Goal: Transaction & Acquisition: Book appointment/travel/reservation

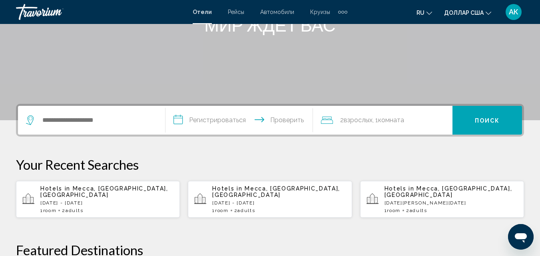
scroll to position [120, 0]
click at [49, 122] on input "Виджет поиска" at bounding box center [97, 120] width 111 height 12
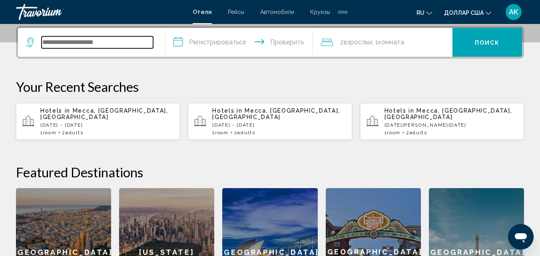
click at [80, 45] on input "Виджет поиска" at bounding box center [97, 42] width 111 height 12
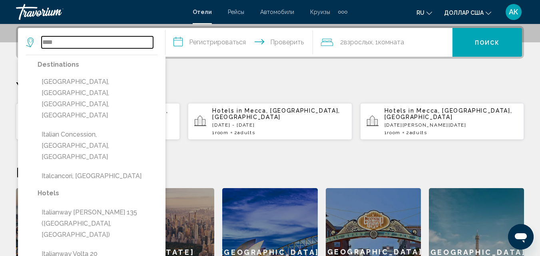
scroll to position [237, 0]
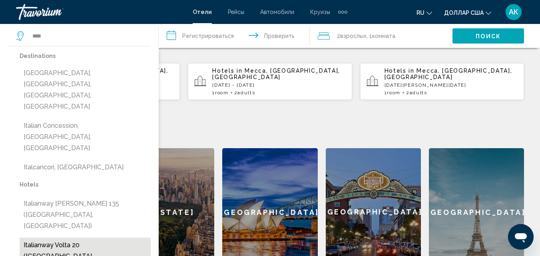
click at [89, 238] on button "Italianway Volta 20 (Milan, IT)" at bounding box center [85, 257] width 131 height 38
type input "**********"
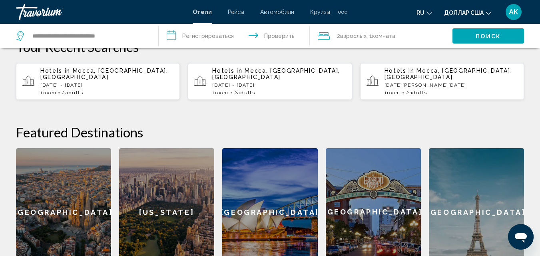
click at [200, 38] on input "**********" at bounding box center [236, 37] width 154 height 26
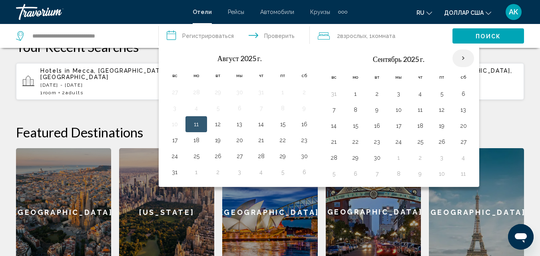
click at [465, 58] on th "В следующем месяце" at bounding box center [463, 59] width 22 height 18
click at [419, 141] on button "25" at bounding box center [419, 141] width 13 height 11
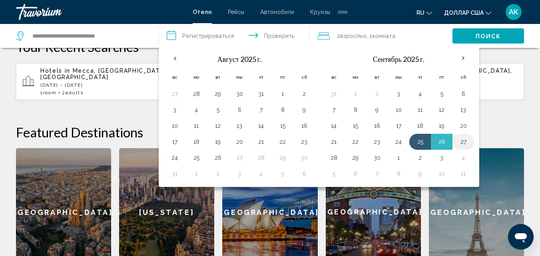
click at [463, 143] on button "27" at bounding box center [462, 141] width 13 height 11
type input "**********"
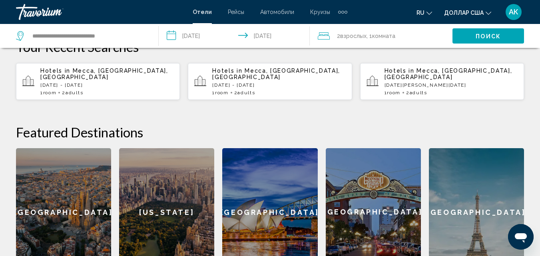
click at [348, 34] on font "взрослых" at bounding box center [353, 36] width 26 height 6
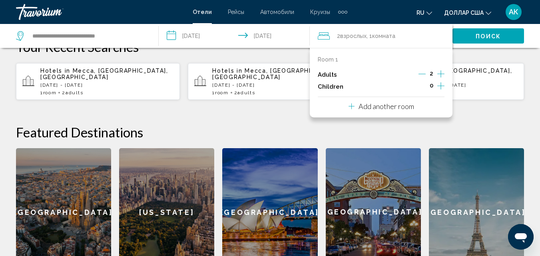
click at [495, 36] on font "Поиск" at bounding box center [487, 36] width 25 height 6
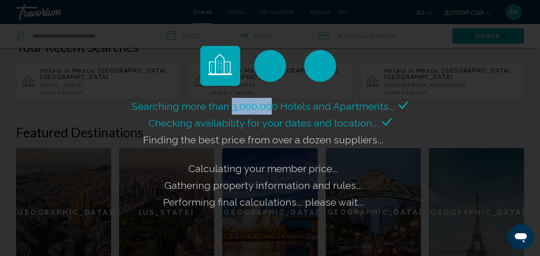
drag, startPoint x: 233, startPoint y: 108, endPoint x: 274, endPoint y: 109, distance: 40.8
click at [274, 109] on span "Searching more than 3,000,000 Hotels and Apartments..." at bounding box center [263, 106] width 262 height 12
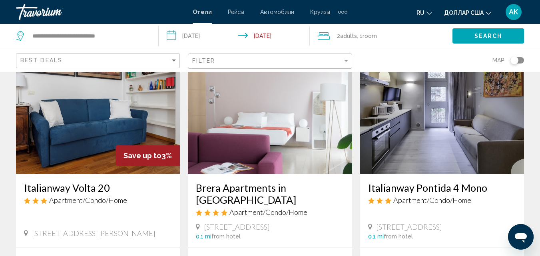
scroll to position [40, 0]
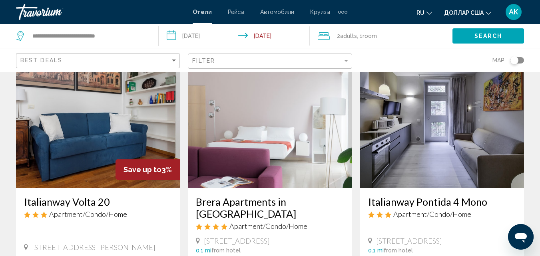
drag, startPoint x: 158, startPoint y: 170, endPoint x: 170, endPoint y: 172, distance: 11.8
click at [170, 172] on div "Save up to 3%" at bounding box center [147, 169] width 64 height 20
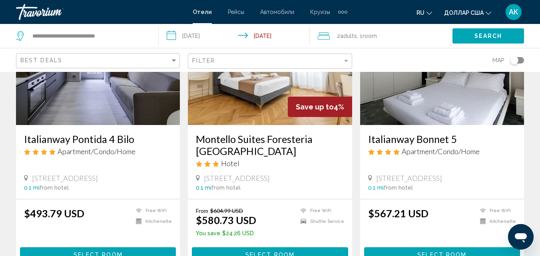
scroll to position [399, 0]
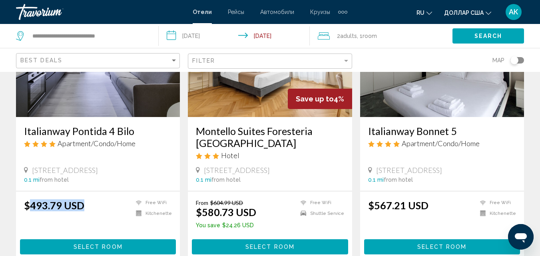
drag, startPoint x: 28, startPoint y: 193, endPoint x: 84, endPoint y: 187, distance: 57.0
click at [84, 191] on div "$493.79 USD Free WiFi Kitchenette Select Room" at bounding box center [98, 226] width 164 height 71
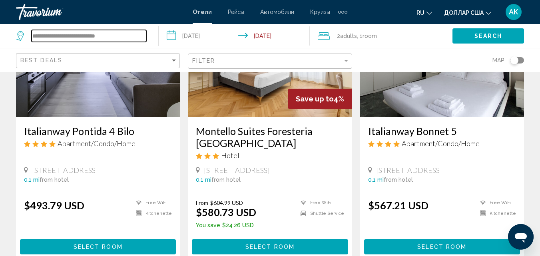
drag, startPoint x: 127, startPoint y: 34, endPoint x: 29, endPoint y: 22, distance: 98.3
click at [43, 34] on input "Search widget" at bounding box center [89, 36] width 115 height 12
click at [46, 36] on input "Search widget" at bounding box center [89, 36] width 115 height 12
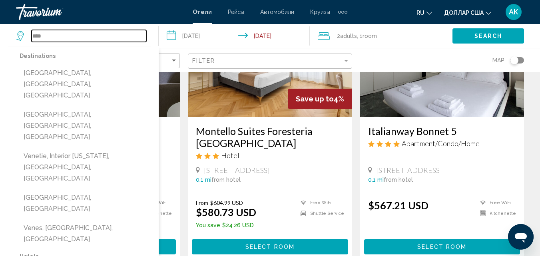
drag, startPoint x: 57, startPoint y: 36, endPoint x: 24, endPoint y: 43, distance: 33.8
click at [24, 43] on div "**** Destinations Venelles, Aix-En-Provence, France Venetico, Messina, Italy Ve…" at bounding box center [83, 36] width 134 height 24
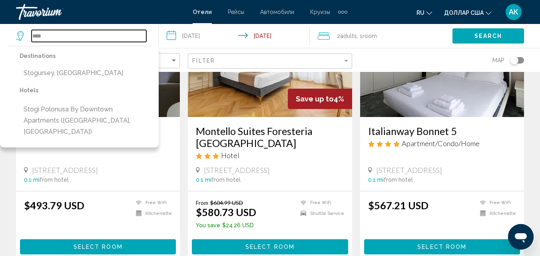
type input "****"
drag, startPoint x: 62, startPoint y: 37, endPoint x: 1, endPoint y: 34, distance: 61.2
click at [1, 34] on app-destination-search "**** Destinations Stogursey, United Kingdom Hotels Stogi Polonusa by Downtown A…" at bounding box center [79, 36] width 159 height 24
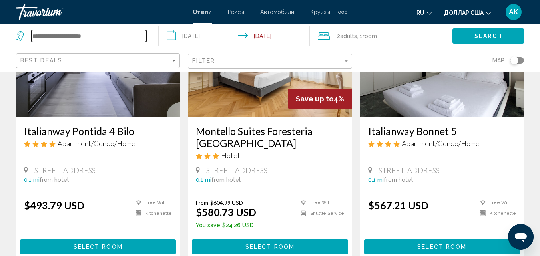
click at [43, 35] on input "Search widget" at bounding box center [89, 36] width 115 height 12
paste input "*********"
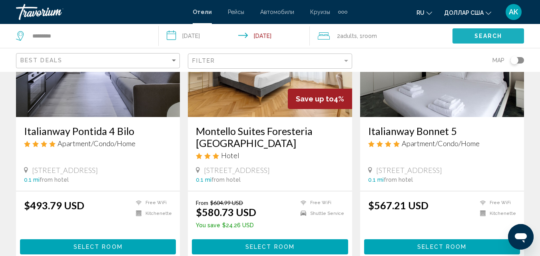
click at [475, 34] on span "Search" at bounding box center [488, 36] width 28 height 6
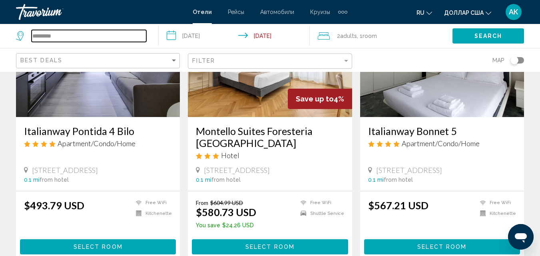
click at [84, 35] on input "*********" at bounding box center [89, 36] width 115 height 12
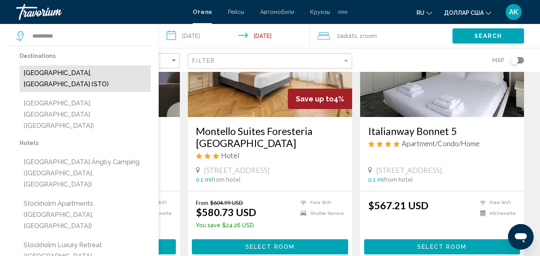
click at [83, 73] on button "[GEOGRAPHIC_DATA], [GEOGRAPHIC_DATA] (STO)" at bounding box center [85, 78] width 131 height 26
type input "**********"
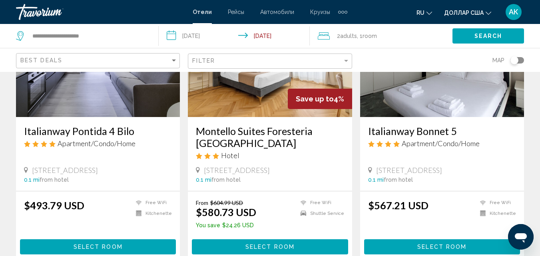
click at [491, 36] on span "Search" at bounding box center [488, 36] width 28 height 6
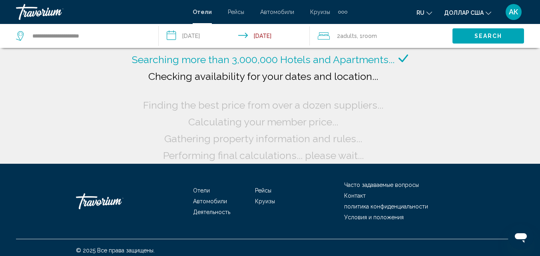
scroll to position [0, 0]
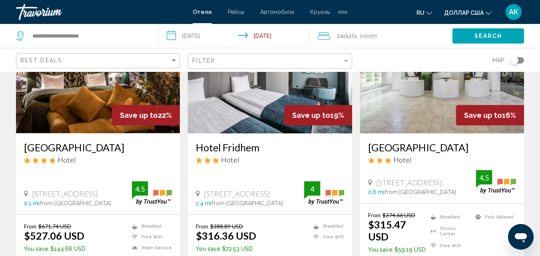
scroll to position [120, 0]
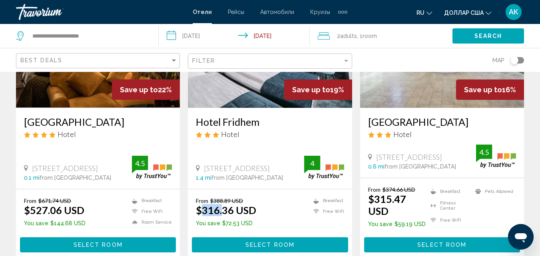
drag, startPoint x: 204, startPoint y: 210, endPoint x: 224, endPoint y: 208, distance: 19.4
click at [224, 208] on ins "$316.36 USD" at bounding box center [226, 210] width 60 height 12
click at [346, 62] on div "Filter" at bounding box center [345, 61] width 7 height 6
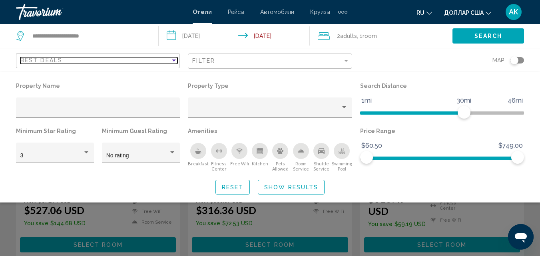
click at [175, 63] on div "Sort by" at bounding box center [173, 60] width 7 height 6
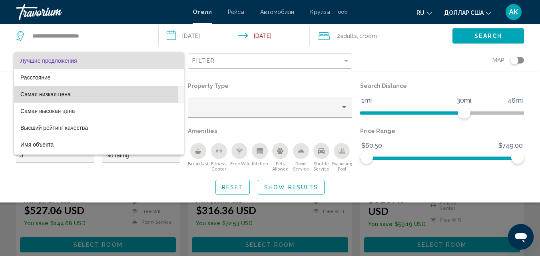
click at [67, 94] on font "Самая низкая цена" at bounding box center [45, 94] width 50 height 6
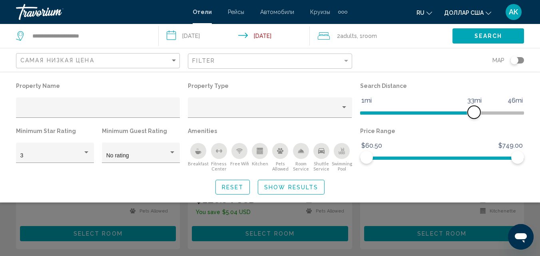
drag, startPoint x: 466, startPoint y: 111, endPoint x: 472, endPoint y: 116, distance: 8.5
click at [472, 116] on span "Hotel Filters" at bounding box center [473, 112] width 13 height 13
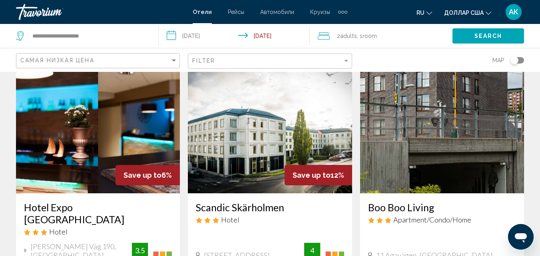
scroll to position [599, 0]
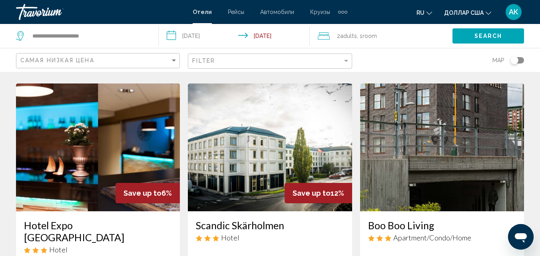
drag, startPoint x: 170, startPoint y: 184, endPoint x: 147, endPoint y: 190, distance: 23.9
click at [147, 190] on div "Save up to 6%" at bounding box center [147, 193] width 64 height 20
drag, startPoint x: 349, startPoint y: 193, endPoint x: 317, endPoint y: 190, distance: 31.6
click at [268, 192] on div "Save up to 12%" at bounding box center [270, 147] width 164 height 128
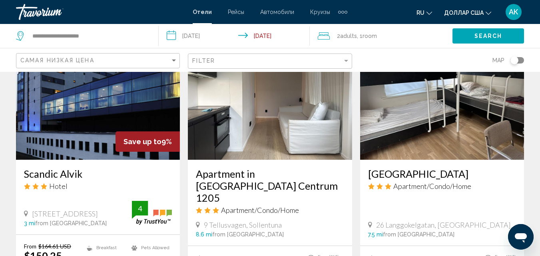
scroll to position [1038, 0]
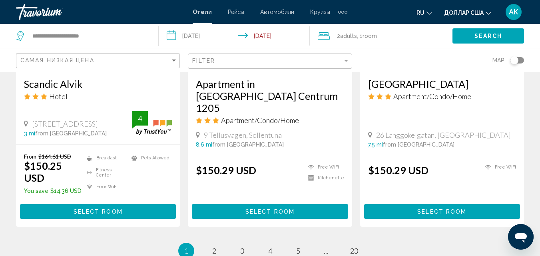
drag, startPoint x: 364, startPoint y: 226, endPoint x: 351, endPoint y: 240, distance: 18.9
click at [299, 246] on span "5" at bounding box center [298, 250] width 4 height 9
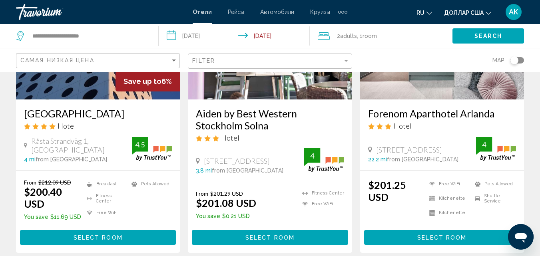
scroll to position [759, 0]
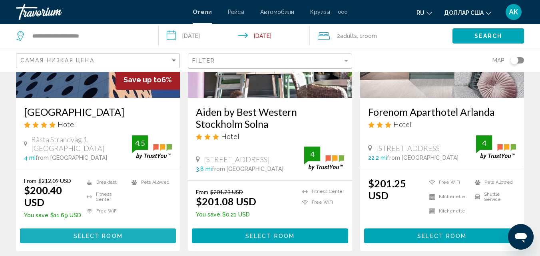
click at [79, 233] on span "Select Room" at bounding box center [97, 236] width 49 height 6
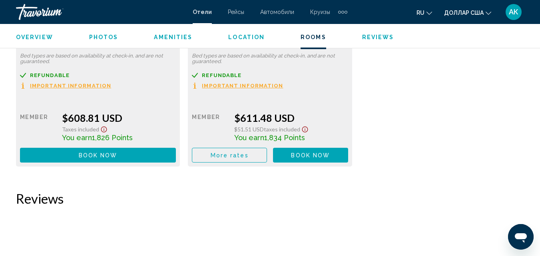
scroll to position [1883, 0]
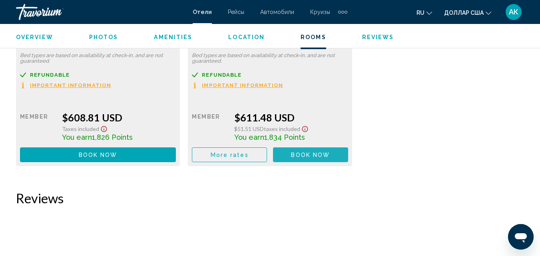
click at [315, 152] on span "Book now" at bounding box center [310, 155] width 39 height 6
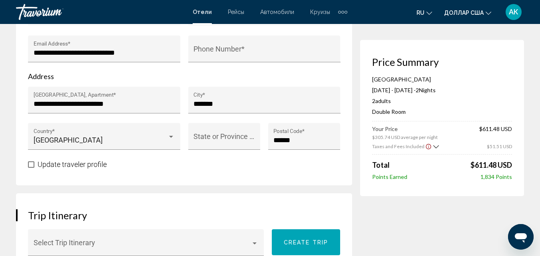
scroll to position [284, 0]
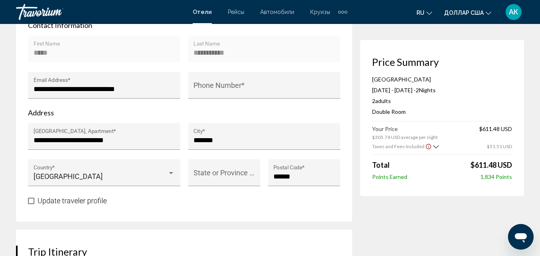
scroll to position [85, 0]
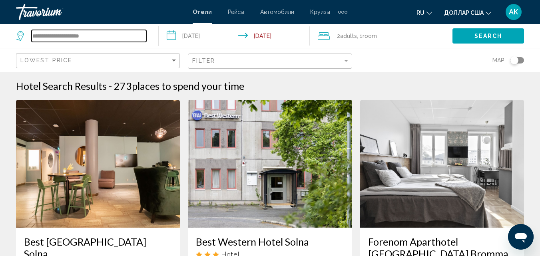
click at [110, 36] on input "**********" at bounding box center [89, 36] width 115 height 12
drag, startPoint x: 110, startPoint y: 36, endPoint x: 31, endPoint y: 38, distance: 79.1
click at [31, 38] on div "**********" at bounding box center [81, 36] width 130 height 12
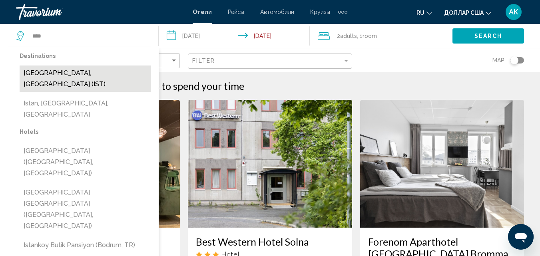
click at [61, 74] on button "[GEOGRAPHIC_DATA], [GEOGRAPHIC_DATA] (IST)" at bounding box center [85, 78] width 131 height 26
type input "**********"
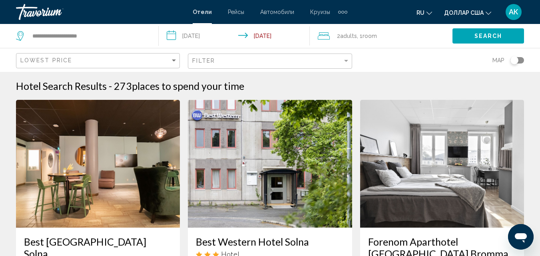
click at [206, 37] on input "**********" at bounding box center [236, 37] width 154 height 26
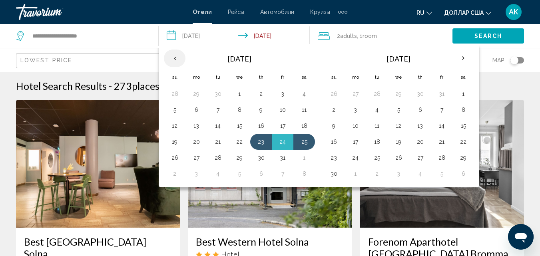
click at [176, 60] on th "Previous month" at bounding box center [175, 59] width 22 height 18
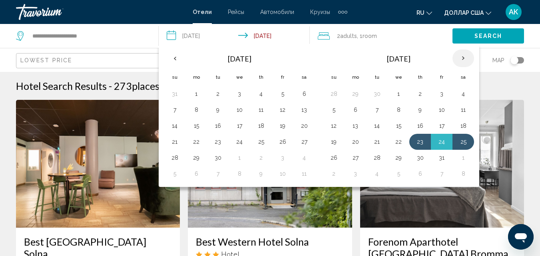
click at [465, 57] on th "Next month" at bounding box center [463, 59] width 22 height 18
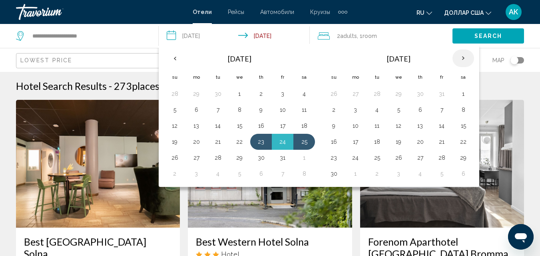
click at [464, 59] on th "Next month" at bounding box center [463, 59] width 22 height 18
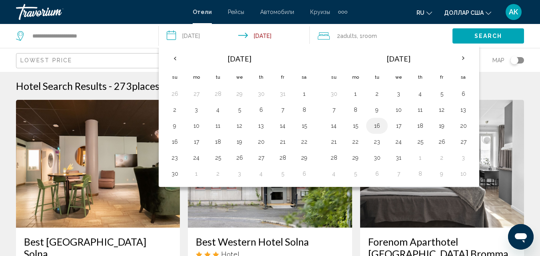
click at [380, 126] on button "16" at bounding box center [376, 125] width 13 height 11
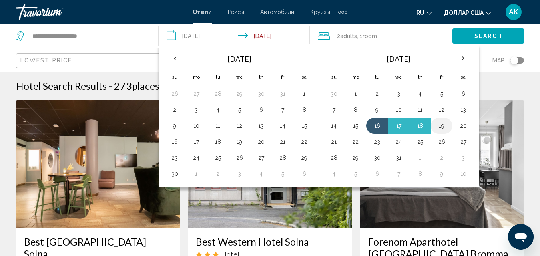
click at [442, 126] on button "19" at bounding box center [441, 125] width 13 height 11
type input "**********"
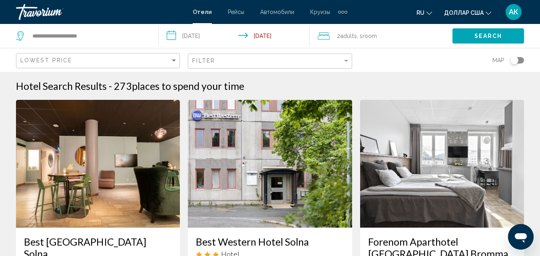
click at [480, 33] on span "Search" at bounding box center [488, 36] width 28 height 6
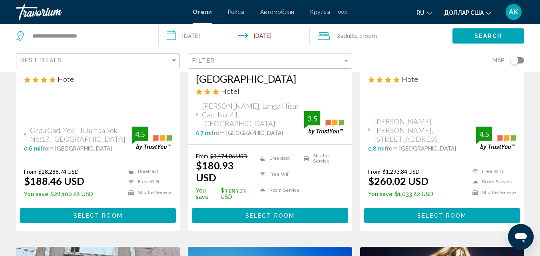
scroll to position [200, 0]
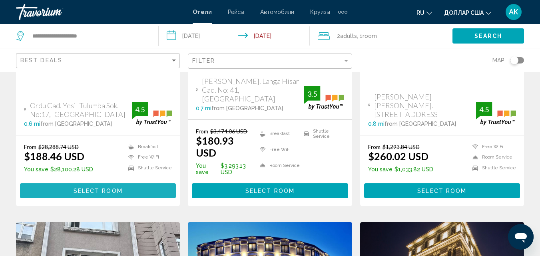
click at [79, 188] on span "Select Room" at bounding box center [97, 191] width 49 height 6
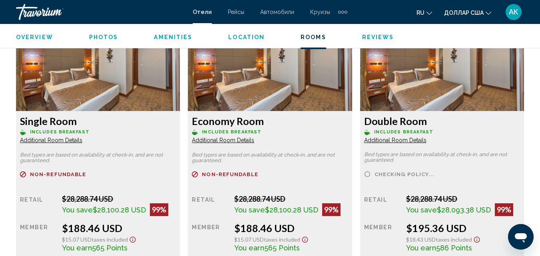
scroll to position [1284, 0]
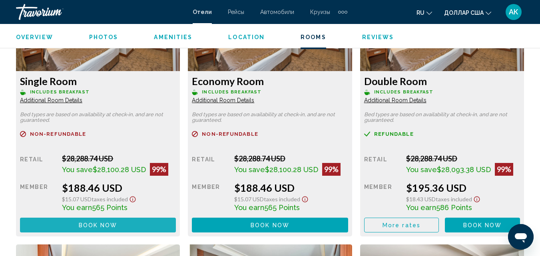
click at [96, 226] on span "Book now" at bounding box center [98, 225] width 39 height 6
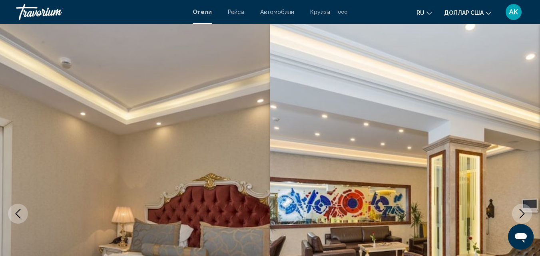
scroll to position [85, 0]
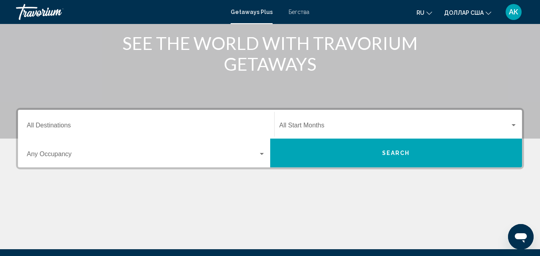
scroll to position [120, 0]
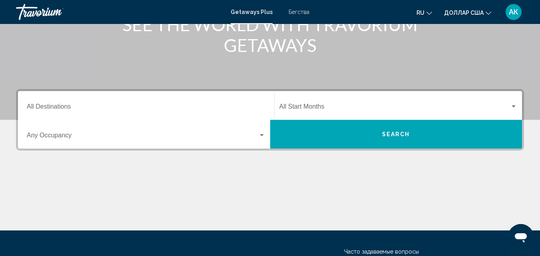
click at [296, 12] on font "Бегства" at bounding box center [298, 12] width 21 height 6
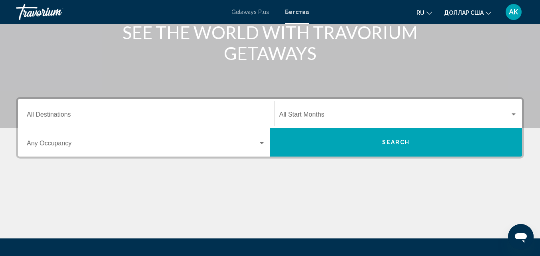
scroll to position [120, 0]
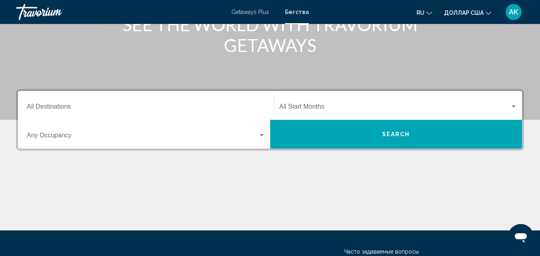
click at [61, 105] on input "Destination All Destinations" at bounding box center [146, 108] width 238 height 7
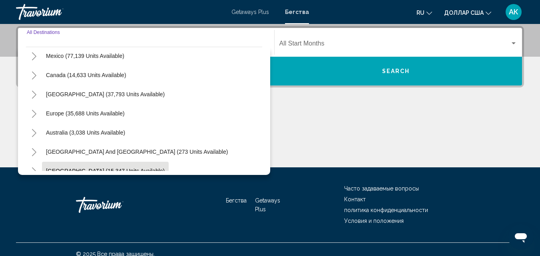
scroll to position [40, 0]
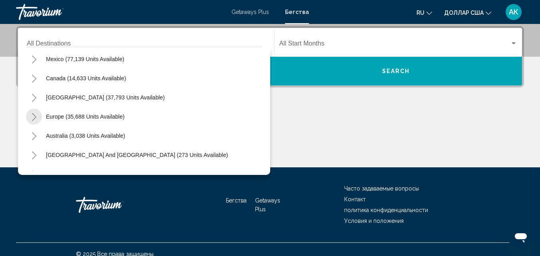
click at [35, 117] on icon "Toggle Europe (35,688 units available)" at bounding box center [34, 117] width 4 height 8
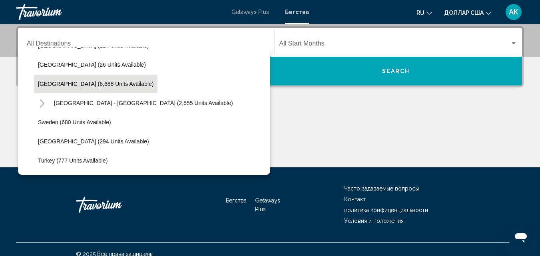
scroll to position [399, 0]
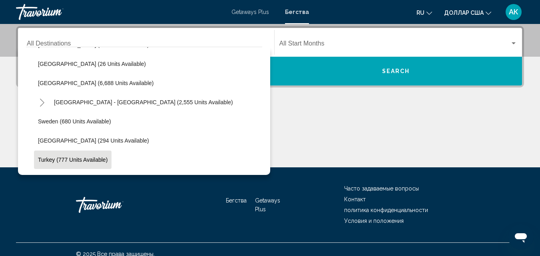
click at [66, 160] on span "Turkey (777 units available)" at bounding box center [72, 160] width 69 height 6
type input "**********"
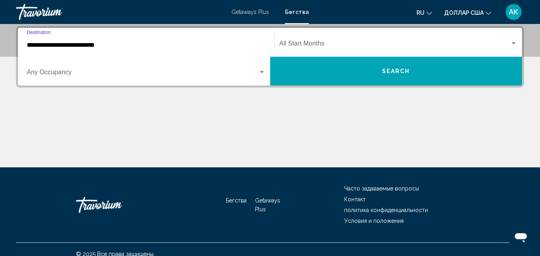
drag, startPoint x: 74, startPoint y: 73, endPoint x: 73, endPoint y: 77, distance: 4.0
click at [73, 77] on span "Search widget" at bounding box center [142, 73] width 231 height 7
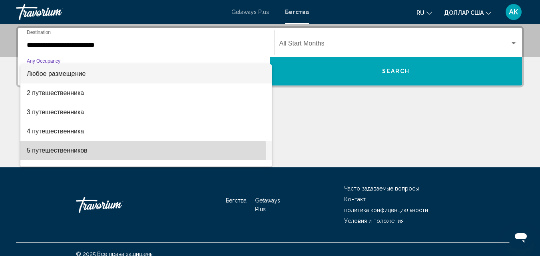
click at [70, 155] on span "5 путешественников" at bounding box center [146, 150] width 238 height 19
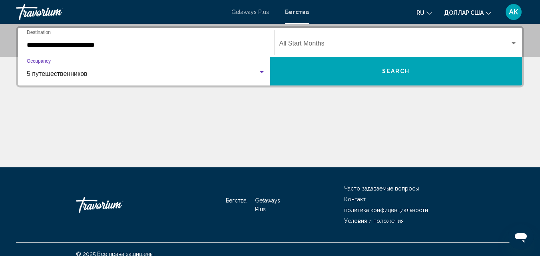
click at [313, 44] on span "Search widget" at bounding box center [394, 45] width 231 height 7
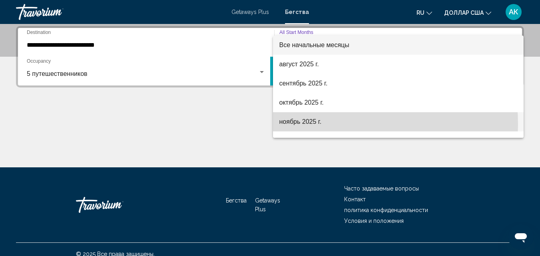
click at [295, 125] on font "ноябрь 2025 г." at bounding box center [300, 121] width 42 height 7
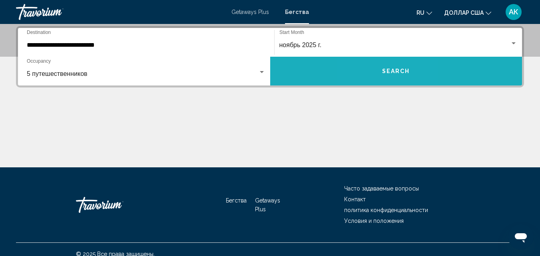
click at [379, 73] on button "Search" at bounding box center [396, 71] width 252 height 29
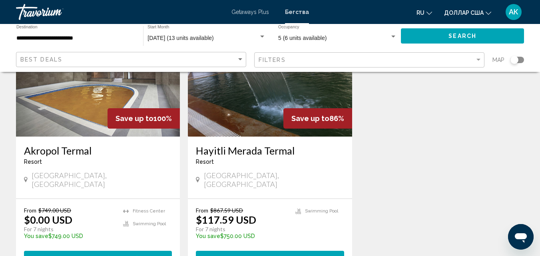
scroll to position [120, 0]
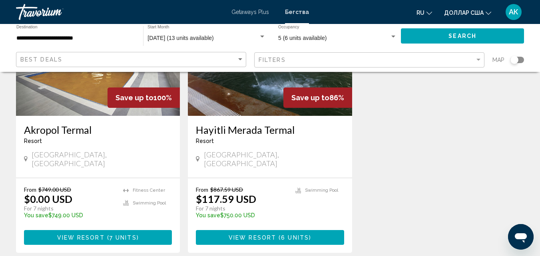
click at [99, 234] on span "View Resort" at bounding box center [81, 237] width 48 height 6
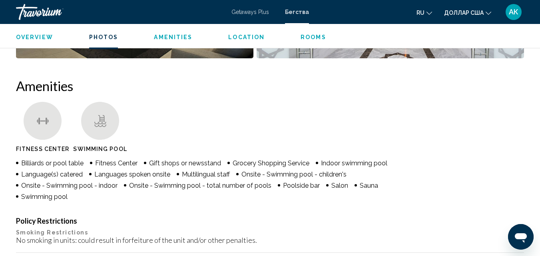
scroll to position [765, 0]
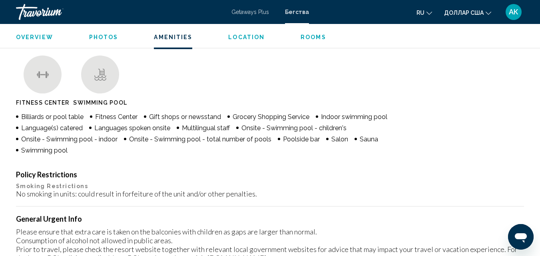
click at [448, 101] on ul "Fitness Center Swimming Pool" at bounding box center [270, 83] width 508 height 54
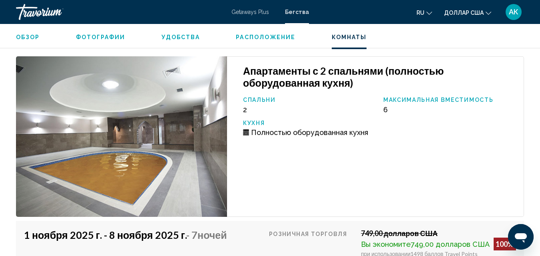
scroll to position [1370, 0]
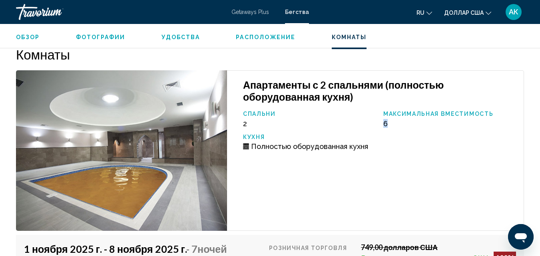
drag, startPoint x: 393, startPoint y: 121, endPoint x: 383, endPoint y: 123, distance: 10.1
click at [383, 123] on div "Максимальная вместимость 6" at bounding box center [449, 119] width 140 height 17
drag, startPoint x: 247, startPoint y: 124, endPoint x: 239, endPoint y: 125, distance: 7.6
click at [239, 125] on div "Спальни 2" at bounding box center [309, 119] width 140 height 17
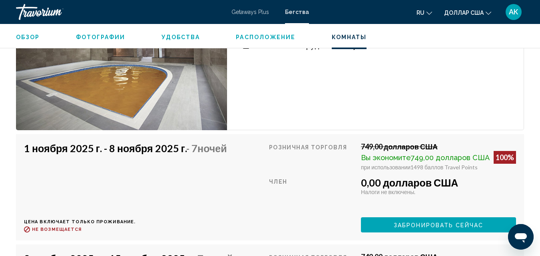
scroll to position [1490, 0]
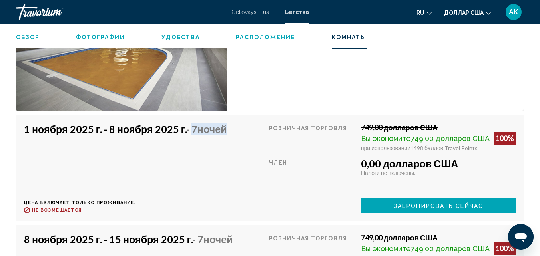
drag, startPoint x: 229, startPoint y: 130, endPoint x: 192, endPoint y: 134, distance: 37.4
click at [192, 134] on div "1 ноября 2025 г. - 8 ноября 2025 г. - 7 ночей Цена включает только проживание. …" at bounding box center [128, 168] width 209 height 90
drag, startPoint x: 359, startPoint y: 130, endPoint x: 373, endPoint y: 131, distance: 14.0
click at [373, 131] on font "749,00 долларов США" at bounding box center [399, 127] width 77 height 9
drag, startPoint x: 409, startPoint y: 139, endPoint x: 433, endPoint y: 141, distance: 24.4
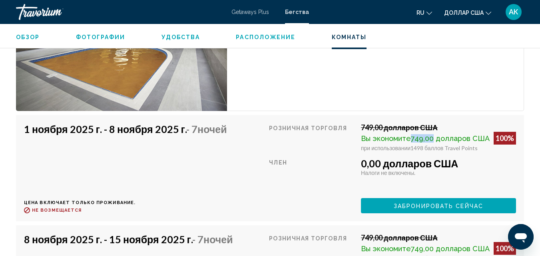
click at [433, 141] on span "Вы экономите 749,00 долларов США" at bounding box center [425, 138] width 129 height 8
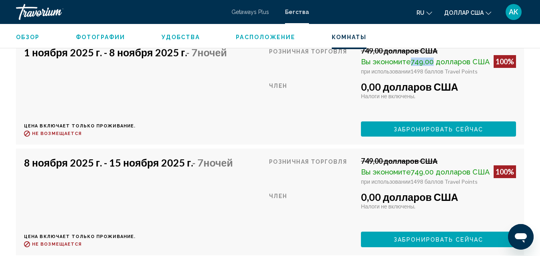
scroll to position [1570, 0]
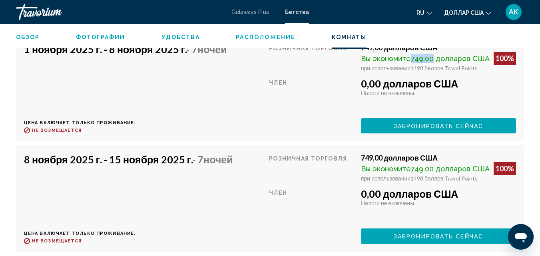
click at [420, 127] on font "Забронировать сейчас" at bounding box center [437, 126] width 89 height 6
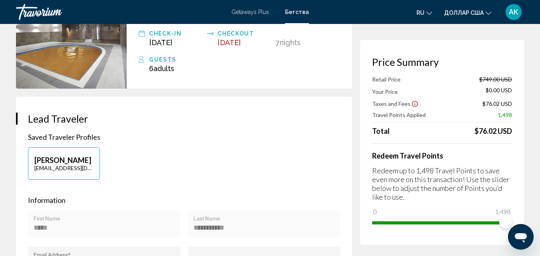
scroll to position [80, 0]
drag, startPoint x: 475, startPoint y: 129, endPoint x: 500, endPoint y: 132, distance: 24.6
click at [500, 132] on div "$76.02 USD" at bounding box center [493, 131] width 38 height 9
drag, startPoint x: 181, startPoint y: 68, endPoint x: 202, endPoint y: 78, distance: 22.9
click at [147, 64] on div "Guests 6 Adult Adults , Child Children" at bounding box center [239, 63] width 201 height 18
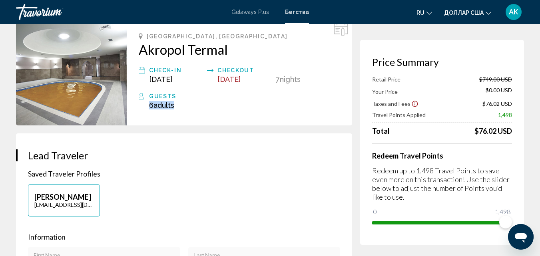
scroll to position [0, 0]
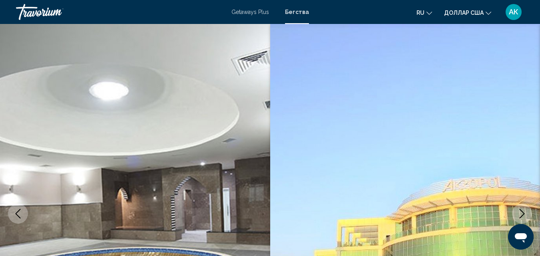
scroll to position [85, 0]
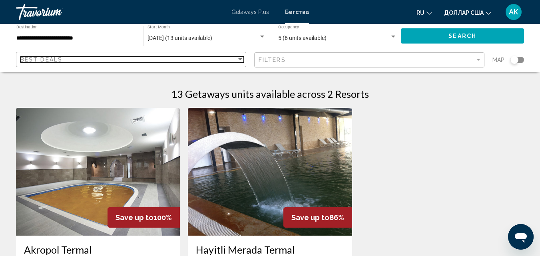
click at [72, 58] on div "Best Deals" at bounding box center [128, 59] width 216 height 6
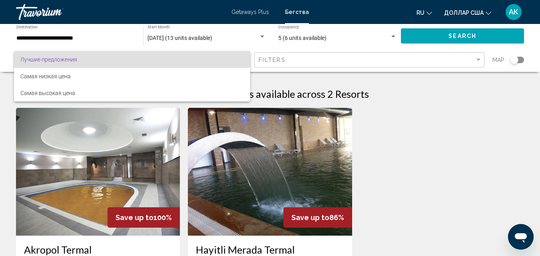
click at [30, 40] on div at bounding box center [270, 128] width 540 height 256
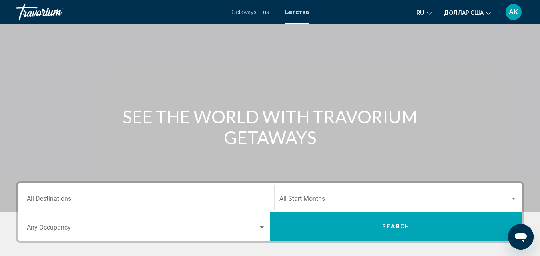
scroll to position [120, 0]
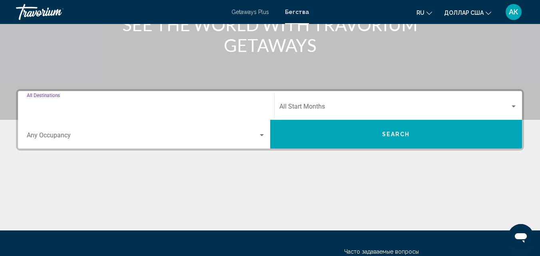
click at [54, 105] on input "Destination All Destinations" at bounding box center [146, 108] width 238 height 7
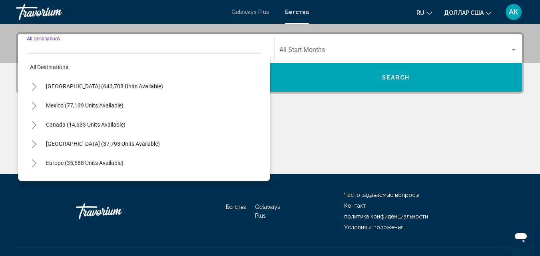
scroll to position [183, 0]
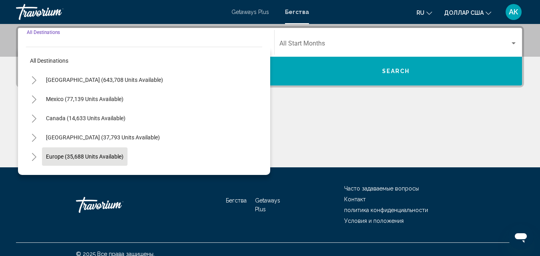
click at [36, 157] on icon "Toggle Europe (35,688 units available)" at bounding box center [34, 157] width 4 height 8
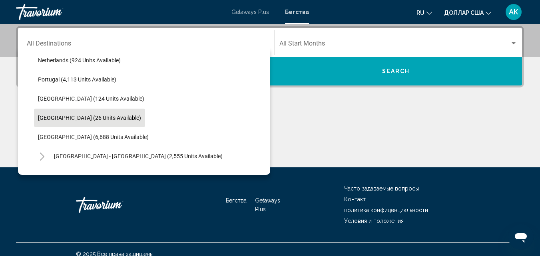
scroll to position [359, 0]
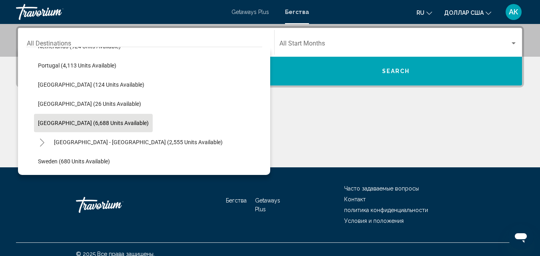
click at [59, 124] on span "Spain (6,688 units available)" at bounding box center [93, 123] width 111 height 6
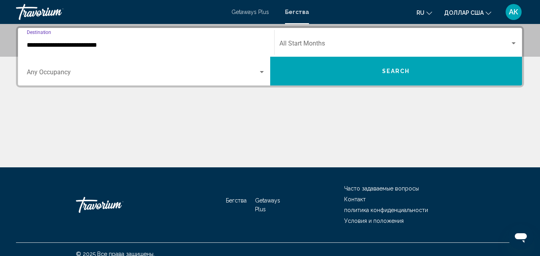
click at [83, 45] on input "**********" at bounding box center [146, 45] width 238 height 7
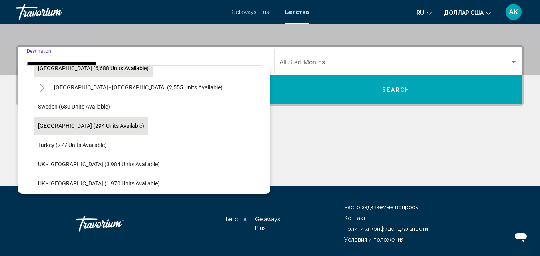
scroll to position [413, 0]
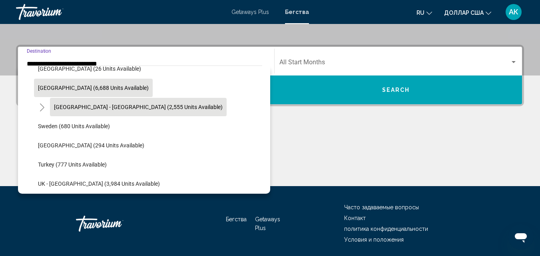
click at [105, 109] on span "Spain - Canary Islands (2,555 units available)" at bounding box center [138, 107] width 169 height 6
type input "**********"
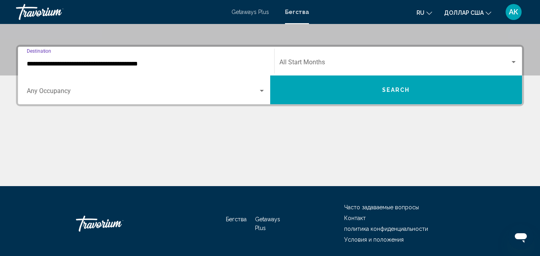
scroll to position [183, 0]
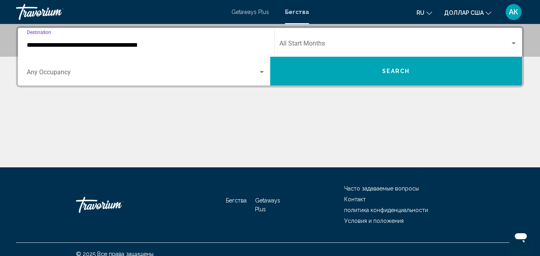
click at [61, 73] on span "Search widget" at bounding box center [142, 73] width 231 height 7
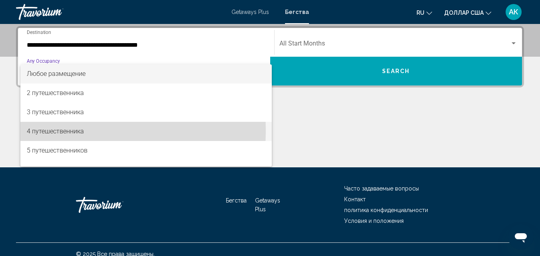
click at [46, 131] on font "4 путешественника" at bounding box center [55, 131] width 57 height 8
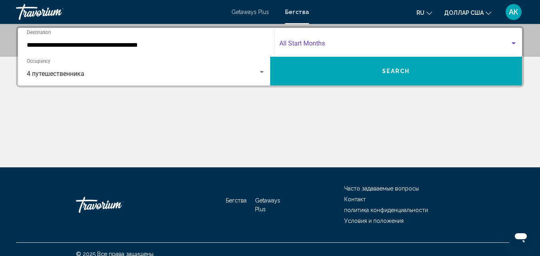
click at [371, 44] on span "Search widget" at bounding box center [394, 45] width 231 height 7
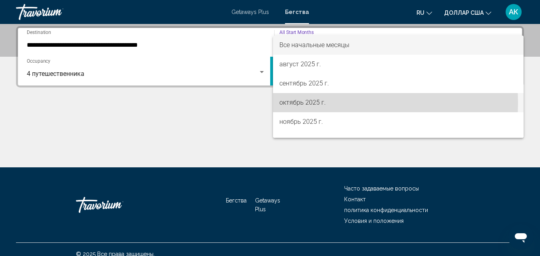
click at [294, 103] on font "октябрь 2025 г." at bounding box center [302, 103] width 46 height 8
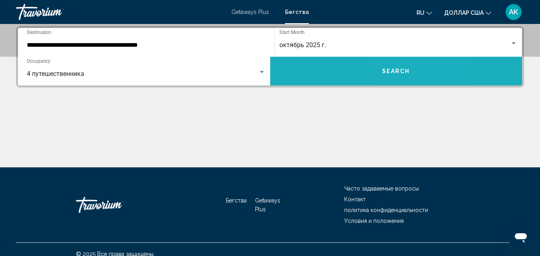
click at [396, 69] on span "Search" at bounding box center [396, 71] width 28 height 6
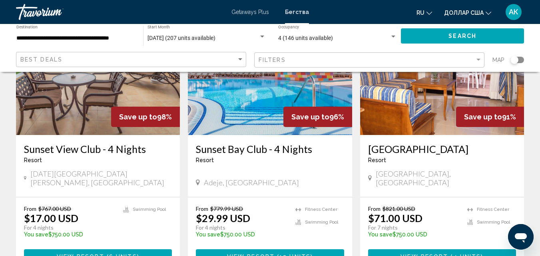
scroll to position [120, 0]
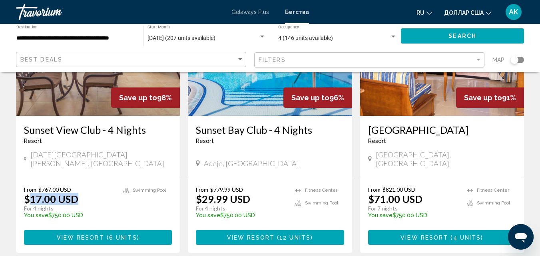
drag, startPoint x: 77, startPoint y: 195, endPoint x: 34, endPoint y: 194, distance: 43.5
click at [33, 194] on p "$17.00 USD" at bounding box center [51, 199] width 54 height 12
click at [34, 194] on p "$17.00 USD" at bounding box center [51, 199] width 54 height 12
drag, startPoint x: 235, startPoint y: 195, endPoint x: 204, endPoint y: 195, distance: 31.2
click at [204, 195] on p "$29.99 USD" at bounding box center [223, 199] width 54 height 12
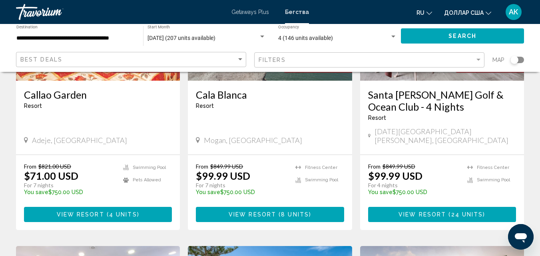
scroll to position [399, 0]
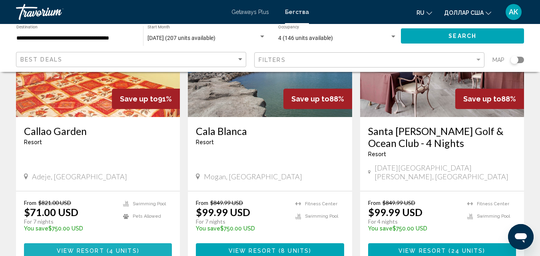
click at [82, 248] on span "View Resort" at bounding box center [81, 251] width 48 height 6
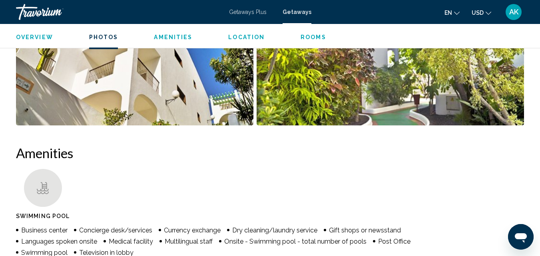
scroll to position [651, 0]
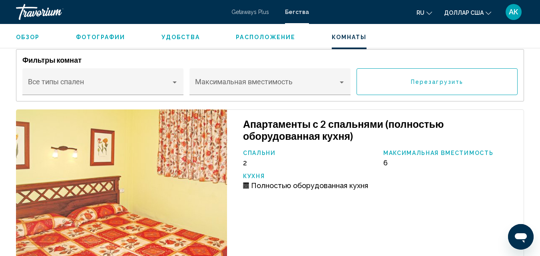
scroll to position [1610, 0]
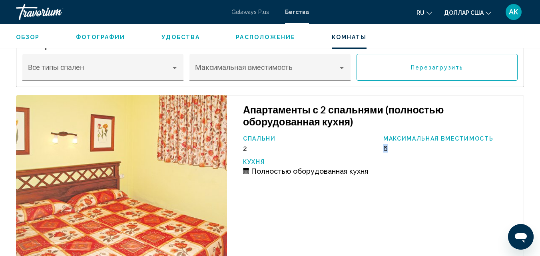
drag, startPoint x: 391, startPoint y: 153, endPoint x: 382, endPoint y: 147, distance: 10.9
click at [382, 147] on div "Спальни 2 Максимальная вместимость 6 Кухня Полностью оборудованная кухня" at bounding box center [379, 158] width 280 height 46
drag, startPoint x: 250, startPoint y: 146, endPoint x: 240, endPoint y: 151, distance: 11.4
click at [240, 151] on div "Спальни 2" at bounding box center [309, 143] width 140 height 17
drag, startPoint x: 257, startPoint y: 171, endPoint x: 361, endPoint y: 169, distance: 103.5
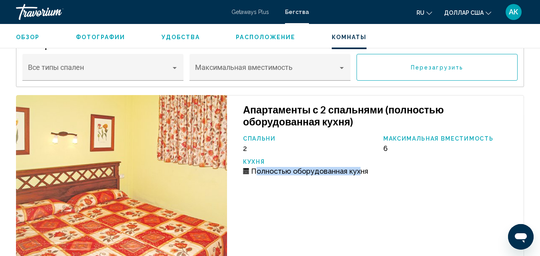
click at [361, 169] on font "Полностью оборудованная кухня" at bounding box center [309, 171] width 117 height 8
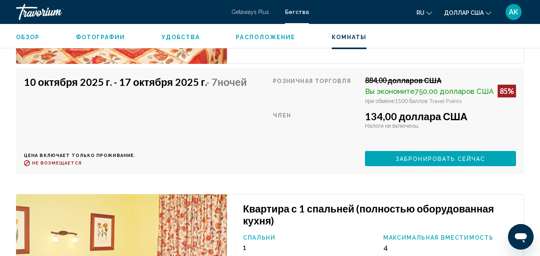
scroll to position [1770, 0]
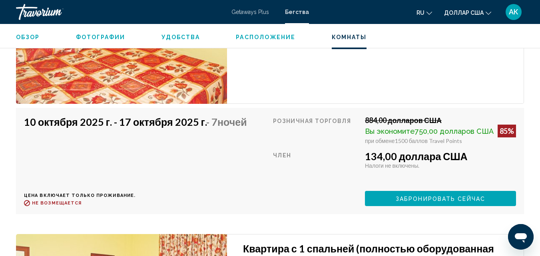
click at [408, 196] on font "Забронировать сейчас" at bounding box center [439, 199] width 89 height 6
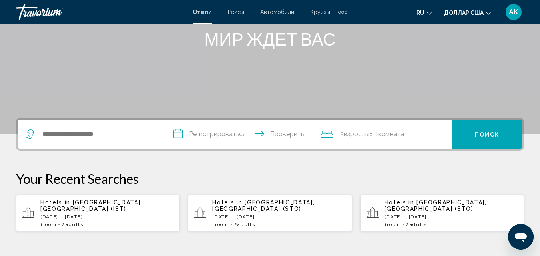
scroll to position [120, 0]
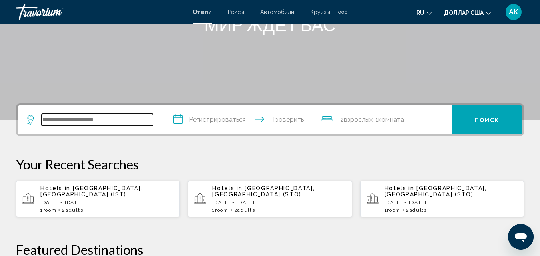
drag, startPoint x: 79, startPoint y: 117, endPoint x: 85, endPoint y: 117, distance: 5.6
click at [85, 117] on input "Виджет поиска" at bounding box center [97, 120] width 111 height 12
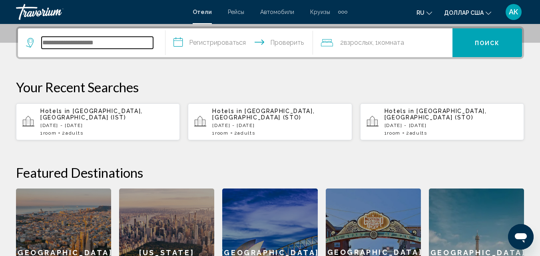
scroll to position [197, 0]
click at [77, 45] on input "Виджет поиска" at bounding box center [97, 42] width 111 height 12
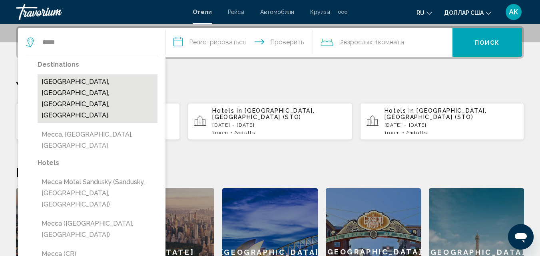
click at [125, 81] on button "[GEOGRAPHIC_DATA], [GEOGRAPHIC_DATA], [GEOGRAPHIC_DATA], [GEOGRAPHIC_DATA]" at bounding box center [98, 98] width 120 height 49
type input "**********"
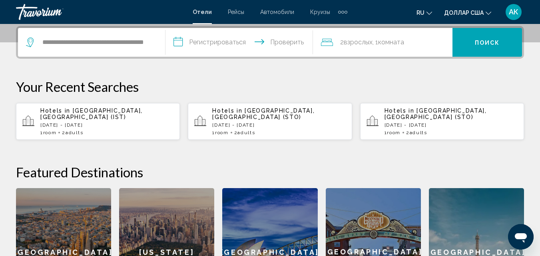
click at [204, 42] on input "**********" at bounding box center [240, 43] width 151 height 31
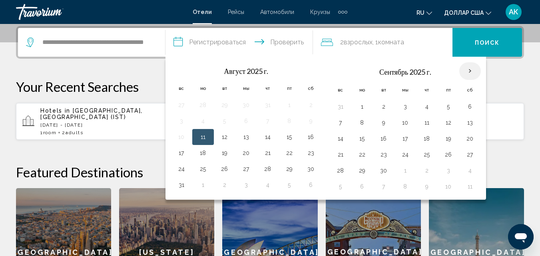
click at [473, 73] on th "В следующем месяце" at bounding box center [470, 71] width 22 height 18
click at [474, 72] on th "В следующем месяце" at bounding box center [470, 71] width 22 height 18
click at [385, 139] on button "16" at bounding box center [383, 138] width 13 height 11
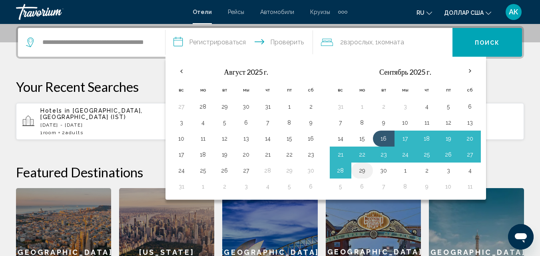
click at [361, 171] on button "29" at bounding box center [361, 170] width 13 height 11
type input "**********"
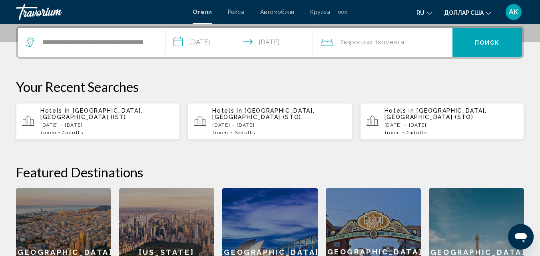
click at [470, 47] on button "Поиск" at bounding box center [486, 42] width 69 height 29
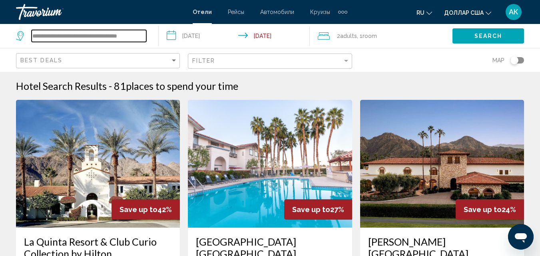
click at [141, 40] on input "**********" at bounding box center [89, 36] width 115 height 12
click at [24, 38] on icon "Search widget" at bounding box center [21, 36] width 10 height 10
click at [22, 35] on icon "Search widget" at bounding box center [21, 36] width 10 height 10
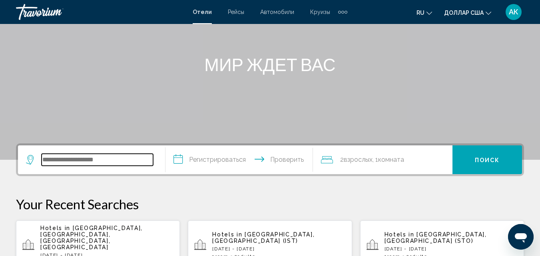
click at [79, 159] on input "Виджет поиска" at bounding box center [97, 160] width 111 height 12
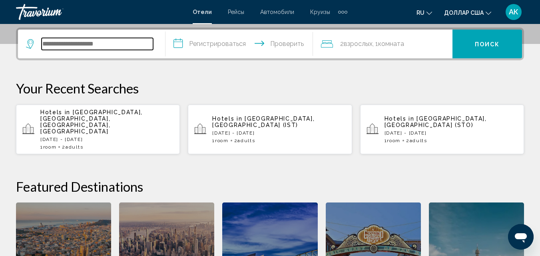
scroll to position [197, 0]
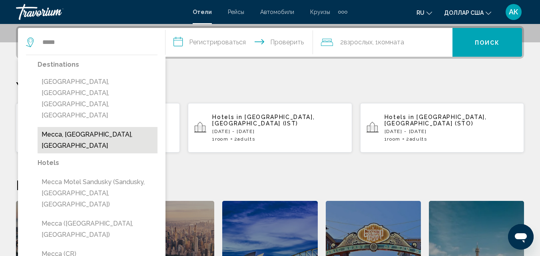
click at [79, 127] on button "Mecca, [GEOGRAPHIC_DATA], [GEOGRAPHIC_DATA]" at bounding box center [98, 140] width 120 height 26
type input "**********"
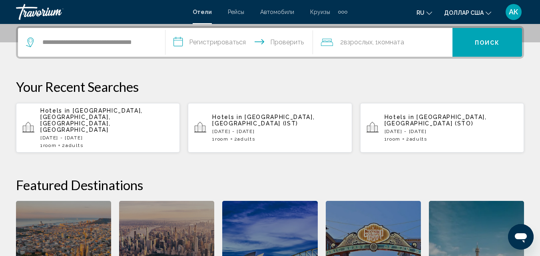
click at [227, 44] on input "**********" at bounding box center [240, 43] width 151 height 31
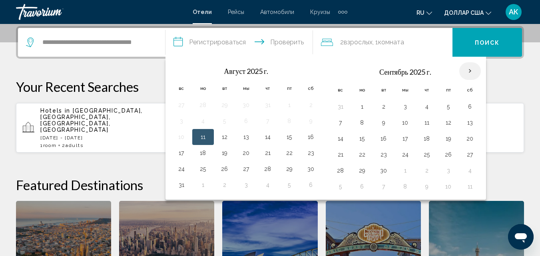
click at [468, 71] on th "В следующем месяце" at bounding box center [470, 71] width 22 height 18
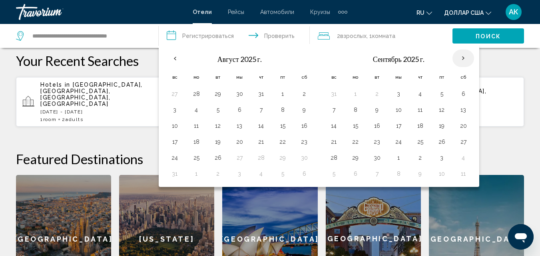
scroll to position [237, 0]
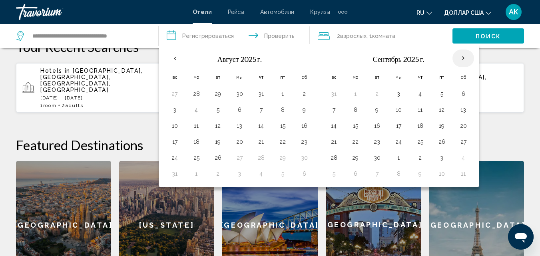
click at [462, 58] on th "В следующем месяце" at bounding box center [463, 59] width 22 height 18
click at [379, 127] on button "16" at bounding box center [376, 125] width 13 height 11
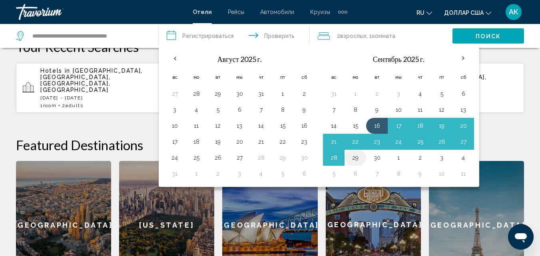
click at [357, 155] on button "29" at bounding box center [355, 157] width 13 height 11
type input "**********"
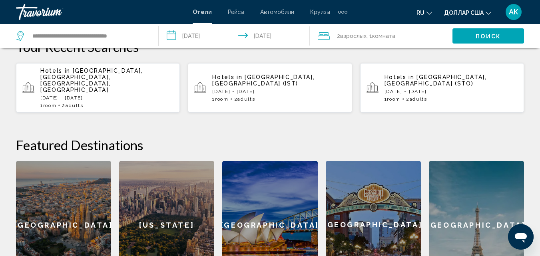
click at [349, 37] on font "взрослых" at bounding box center [353, 36] width 26 height 6
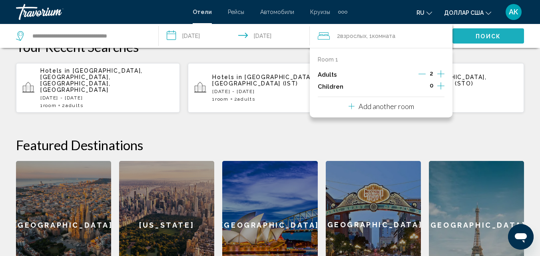
click at [485, 31] on button "Поиск" at bounding box center [487, 35] width 71 height 15
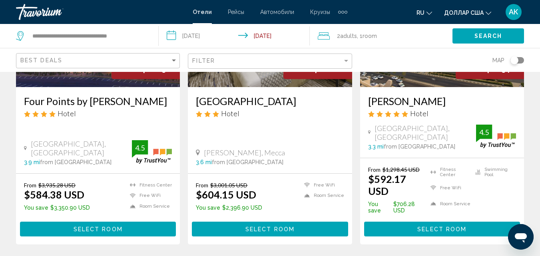
scroll to position [160, 0]
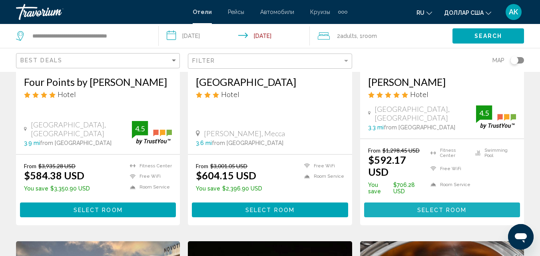
click at [430, 209] on span "Select Room" at bounding box center [441, 210] width 49 height 6
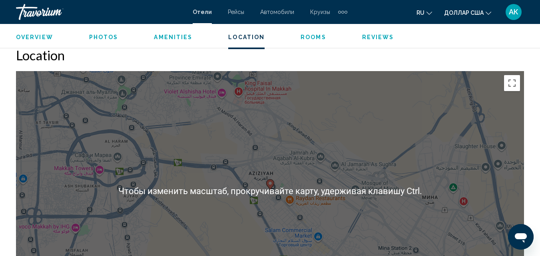
scroll to position [885, 0]
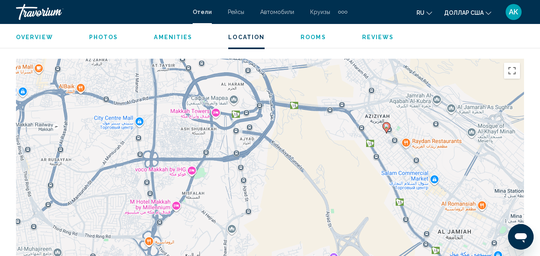
drag, startPoint x: 171, startPoint y: 154, endPoint x: 290, endPoint y: 108, distance: 127.9
click at [290, 108] on div "Чтобы активировать перетаскивание с помощью клавиатуры, нажмите Alt + Ввод. Пос…" at bounding box center [270, 179] width 508 height 240
click at [208, 145] on div "Чтобы активировать перетаскивание с помощью клавиатуры, нажмите Alt + Ввод. Пос…" at bounding box center [270, 179] width 508 height 240
click at [215, 116] on div "Чтобы активировать перетаскивание с помощью клавиатуры, нажмите Alt + Ввод. Пос…" at bounding box center [270, 179] width 508 height 240
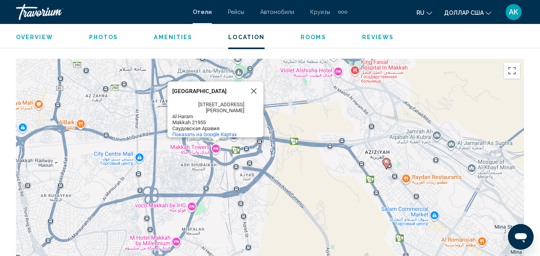
click at [216, 113] on div "[STREET_ADDRESS][PERSON_NAME] Саудовская Аравия" at bounding box center [217, 116] width 91 height 30
click at [221, 104] on div "[STREET_ADDRESS][PERSON_NAME]" at bounding box center [208, 107] width 72 height 12
click at [187, 107] on div "[STREET_ADDRESS][PERSON_NAME]" at bounding box center [208, 107] width 72 height 12
drag, startPoint x: 215, startPoint y: 94, endPoint x: 175, endPoint y: 92, distance: 40.4
click at [175, 92] on div "[GEOGRAPHIC_DATA]" at bounding box center [208, 91] width 72 height 6
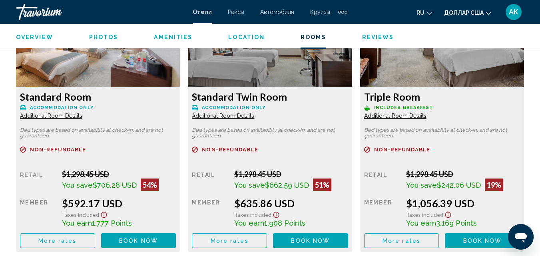
scroll to position [1324, 0]
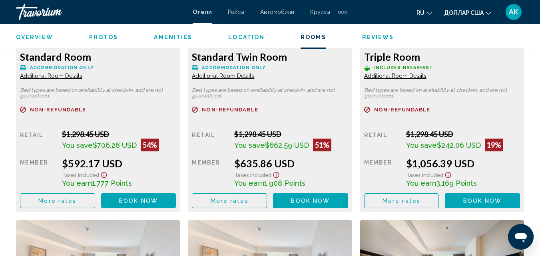
click at [125, 203] on span "Book now" at bounding box center [138, 201] width 39 height 6
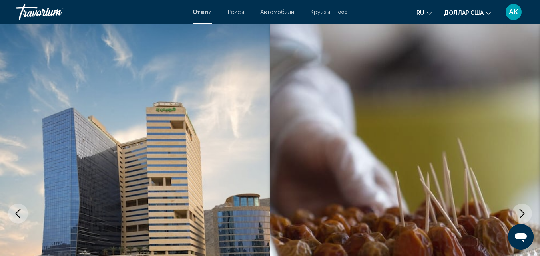
scroll to position [85, 0]
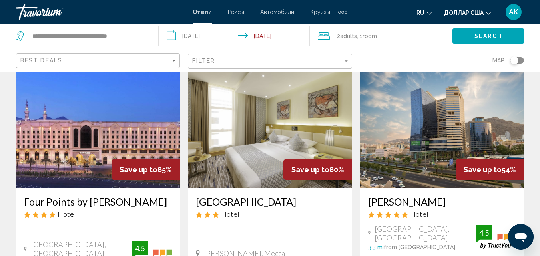
scroll to position [80, 0]
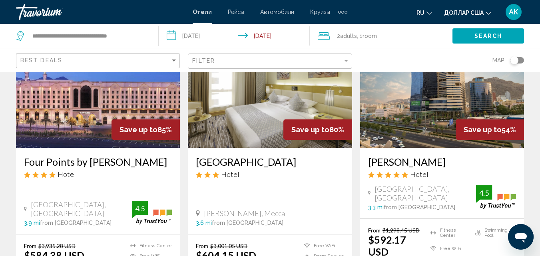
click at [146, 109] on img "Основное содержание" at bounding box center [98, 84] width 164 height 128
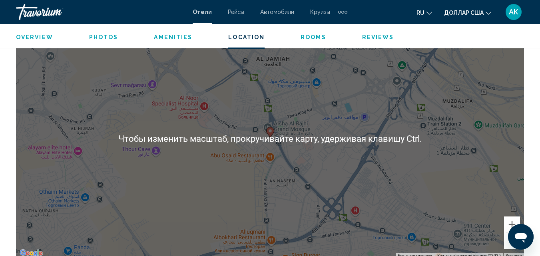
scroll to position [885, 0]
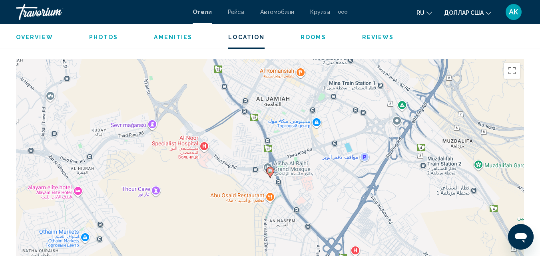
click at [293, 137] on div "Чтобы активировать перетаскивание с помощью клавиатуры, нажмите Alt + Ввод. Пос…" at bounding box center [270, 179] width 508 height 240
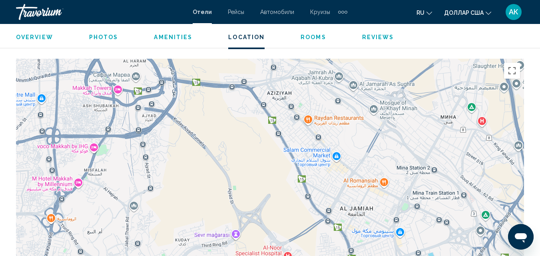
drag, startPoint x: 297, startPoint y: 126, endPoint x: 383, endPoint y: 237, distance: 140.4
click at [383, 237] on div "Чтобы активировать перетаскивание с помощью клавиатуры, нажмите Alt + Ввод. Пос…" at bounding box center [270, 179] width 508 height 240
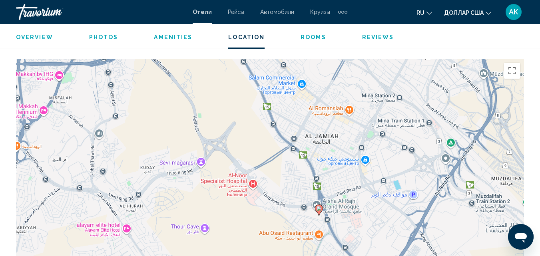
drag, startPoint x: 377, startPoint y: 206, endPoint x: 343, endPoint y: 132, distance: 81.6
click at [343, 132] on div "Чтобы активировать перетаскивание с помощью клавиатуры, нажмите Alt + Ввод. Пос…" at bounding box center [270, 179] width 508 height 240
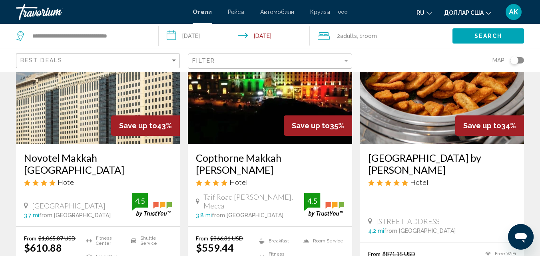
scroll to position [399, 0]
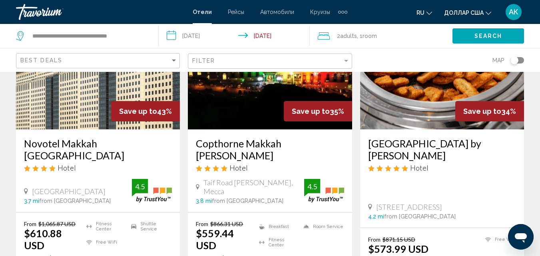
click at [230, 103] on img "Основное содержание" at bounding box center [270, 66] width 164 height 128
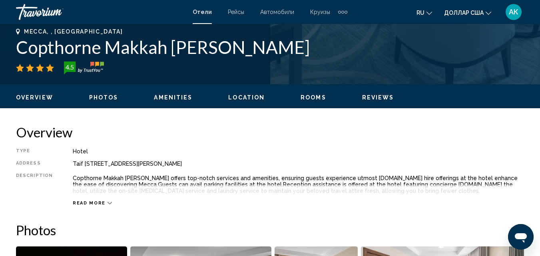
scroll to position [325, 0]
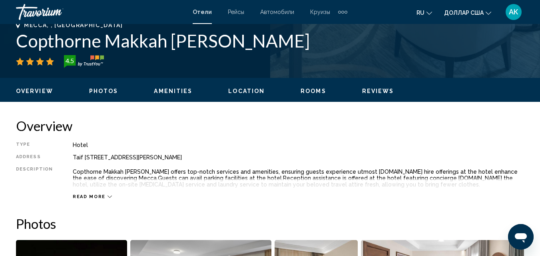
click at [242, 90] on span "Location" at bounding box center [246, 91] width 36 height 6
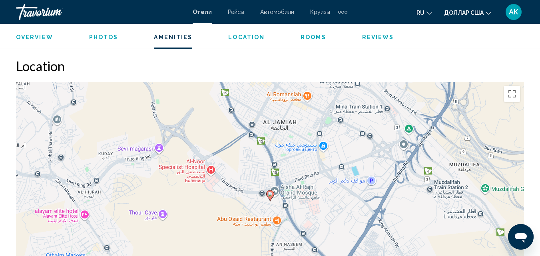
scroll to position [834, 0]
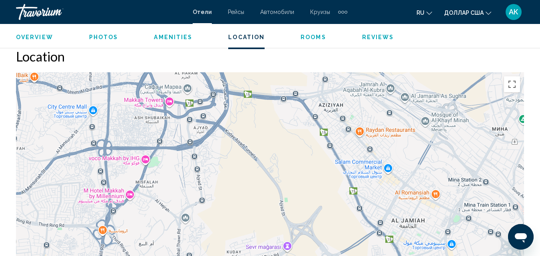
drag, startPoint x: 343, startPoint y: 145, endPoint x: 489, endPoint y: 268, distance: 191.4
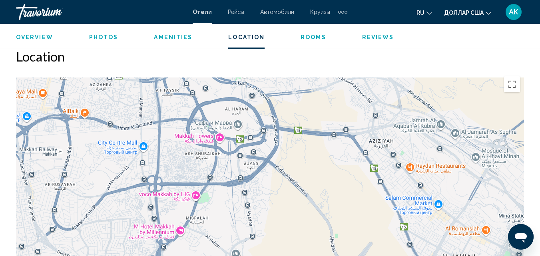
drag, startPoint x: 267, startPoint y: 196, endPoint x: 298, endPoint y: 210, distance: 33.8
click at [298, 210] on div "Чтобы активировать перетаскивание с помощью клавиатуры, нажмите Alt + Ввод. Пос…" at bounding box center [270, 192] width 508 height 240
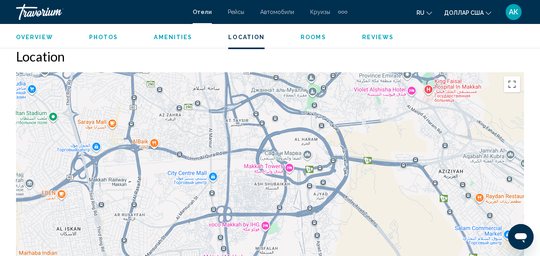
click at [289, 166] on div "Чтобы активировать перетаскивание с помощью клавиатуры, нажмите Alt + Ввод. Пос…" at bounding box center [270, 192] width 508 height 240
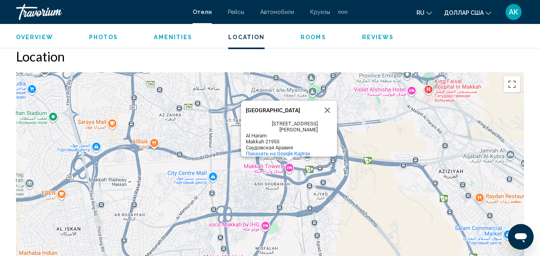
click at [285, 167] on div "Чтобы активировать перетаскивание с помощью клавиатуры, нажмите Alt + Ввод. Пос…" at bounding box center [270, 192] width 508 height 240
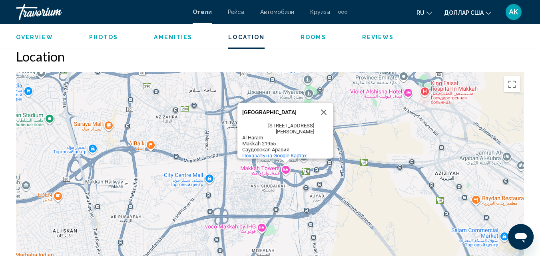
click at [285, 167] on div "Чтобы активировать перетаскивание с помощью клавиатуры, нажмите Alt + Ввод. Пос…" at bounding box center [270, 192] width 508 height 240
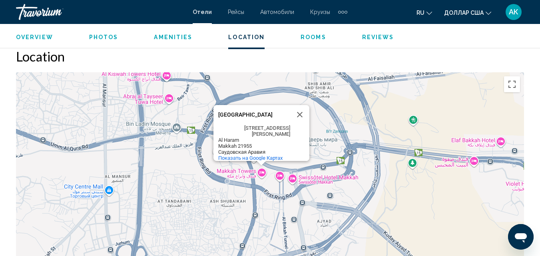
drag, startPoint x: 323, startPoint y: 194, endPoint x: 297, endPoint y: 189, distance: 26.6
click at [297, 189] on div "[GEOGRAPHIC_DATA] [GEOGRAPHIC_DATA] [STREET_ADDRESS][PERSON_NAME][GEOGRAPHIC_DA…" at bounding box center [270, 192] width 508 height 240
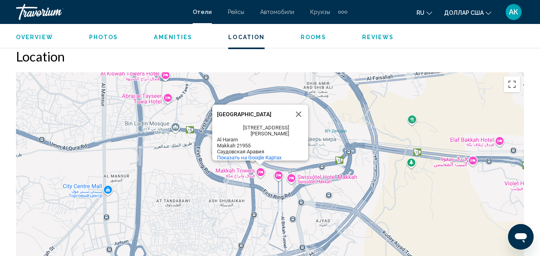
click at [333, 180] on div "[GEOGRAPHIC_DATA] [GEOGRAPHIC_DATA] [STREET_ADDRESS][PERSON_NAME][GEOGRAPHIC_DA…" at bounding box center [270, 192] width 508 height 240
click at [333, 179] on div "[GEOGRAPHIC_DATA] [GEOGRAPHIC_DATA] [STREET_ADDRESS][PERSON_NAME][GEOGRAPHIC_DA…" at bounding box center [270, 192] width 508 height 240
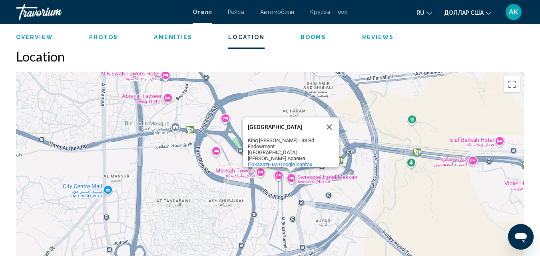
click at [333, 179] on div "[GEOGRAPHIC_DATA] Makkah [GEOGRAPHIC_DATA][PERSON_NAME] - [STREET_ADDRESS][GEOG…" at bounding box center [270, 192] width 508 height 240
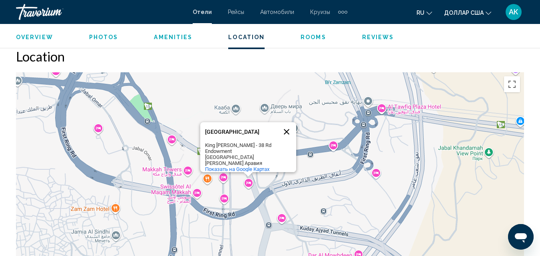
click at [283, 129] on button "Закрыть" at bounding box center [286, 131] width 19 height 19
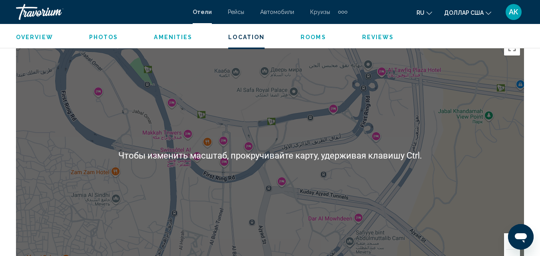
scroll to position [874, 0]
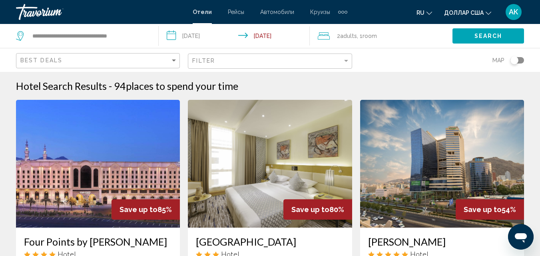
click at [522, 60] on div "Toggle map" at bounding box center [517, 60] width 14 height 6
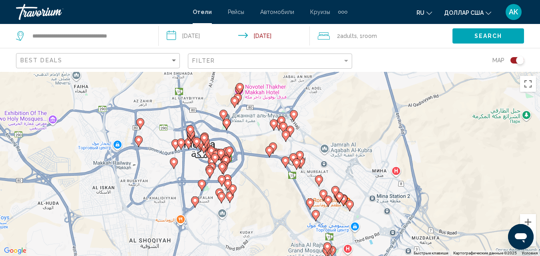
drag, startPoint x: 152, startPoint y: 113, endPoint x: 186, endPoint y: 178, distance: 72.9
click at [186, 178] on div "Чтобы активировать перетаскивание с помощью клавиатуры, нажмите Alt + Ввод. Пос…" at bounding box center [270, 164] width 540 height 184
click at [197, 143] on image "Основное содержание" at bounding box center [196, 141] width 5 height 5
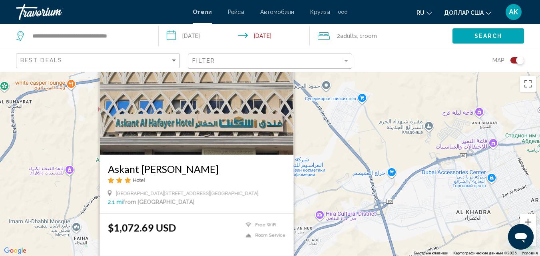
click at [317, 156] on div "Чтобы активировать перетаскивание с помощью клавиатуры, нажмите Alt + Ввод. Пос…" at bounding box center [270, 164] width 540 height 184
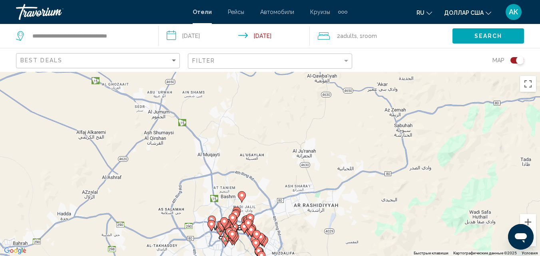
click at [224, 217] on g "Основное содержание" at bounding box center [224, 222] width 8 height 11
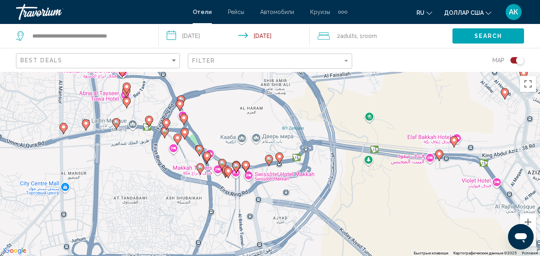
drag, startPoint x: 298, startPoint y: 224, endPoint x: 221, endPoint y: 94, distance: 151.1
click at [221, 94] on div "Чтобы активировать перетаскивание с помощью клавиатуры, нажмите Alt + Ввод. Пос…" at bounding box center [270, 164] width 540 height 184
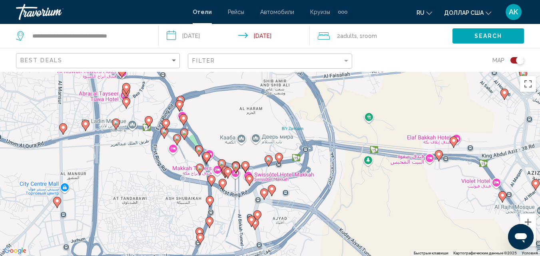
click at [221, 161] on icon "Основное содержание" at bounding box center [221, 164] width 7 height 10
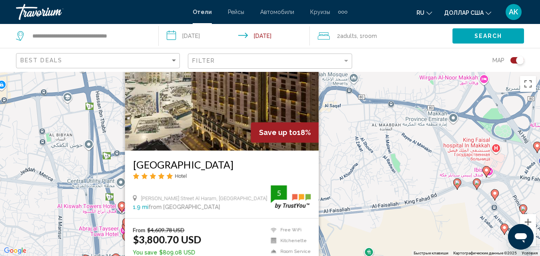
click at [331, 151] on div "Чтобы активировать перетаскивание с помощью клавиатуры, нажмите Alt + Ввод. Пос…" at bounding box center [270, 164] width 540 height 184
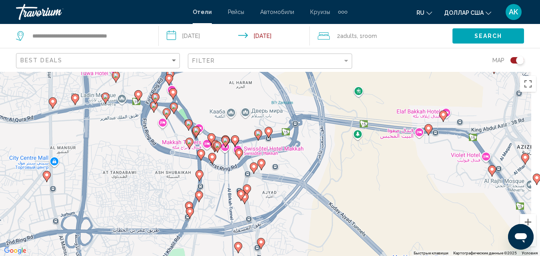
drag, startPoint x: 335, startPoint y: 166, endPoint x: 232, endPoint y: 114, distance: 115.4
click at [232, 114] on div "Чтобы активировать перетаскивание с помощью клавиатуры, нажмите Alt + Ввод. Пос…" at bounding box center [270, 164] width 540 height 184
click at [226, 142] on image "Основное содержание" at bounding box center [225, 140] width 5 height 5
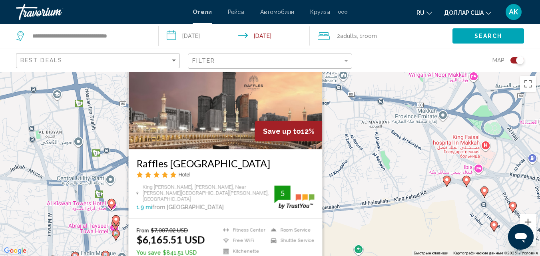
click at [332, 196] on div "Чтобы активировать перетаскивание с помощью клавиатуры, нажмите Alt + Ввод. Пос…" at bounding box center [270, 164] width 540 height 184
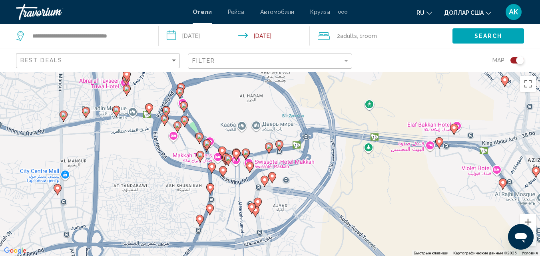
drag, startPoint x: 235, startPoint y: 210, endPoint x: 231, endPoint y: 128, distance: 82.8
click at [231, 128] on div "Чтобы активировать перетаскивание с помощью клавиатуры, нажмите Alt + Ввод. Пос…" at bounding box center [270, 164] width 540 height 184
click at [271, 147] on icon "Основное содержание" at bounding box center [268, 148] width 7 height 10
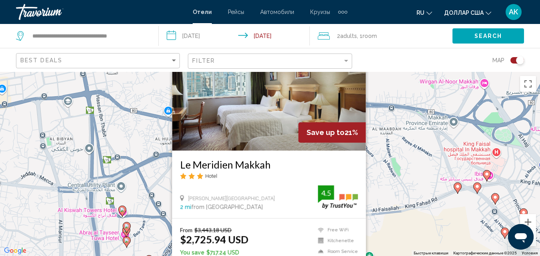
click at [384, 156] on div "Чтобы активировать перетаскивание с помощью клавиатуры, нажмите Alt + Ввод. Пос…" at bounding box center [270, 164] width 540 height 184
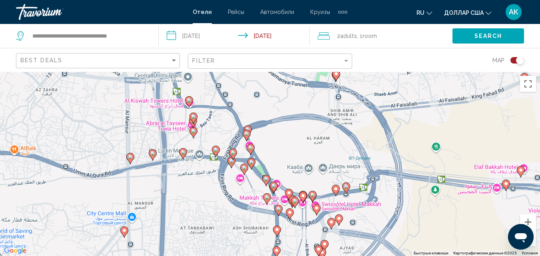
drag, startPoint x: 212, startPoint y: 213, endPoint x: 244, endPoint y: 93, distance: 123.9
click at [244, 93] on div "Чтобы активировать перетаскивание с помощью клавиатуры, нажмите Alt + Ввод. Пос…" at bounding box center [270, 164] width 540 height 184
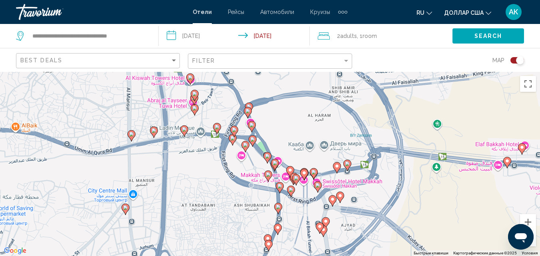
click at [231, 128] on icon "Основное содержание" at bounding box center [233, 131] width 7 height 10
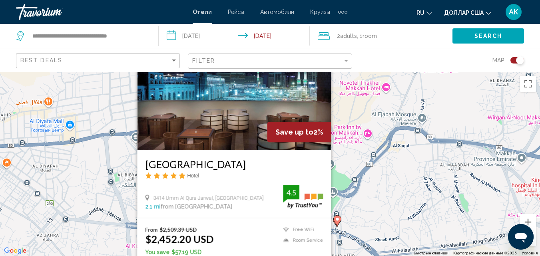
click at [363, 148] on div "Чтобы активировать перетаскивание с помощью клавиатуры, нажмите Alt + Ввод. Пос…" at bounding box center [270, 164] width 540 height 184
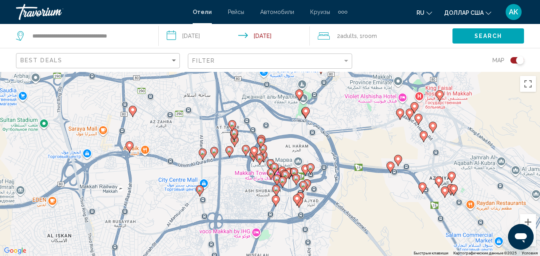
drag, startPoint x: 233, startPoint y: 241, endPoint x: 240, endPoint y: 121, distance: 120.4
click at [240, 121] on div "Чтобы активировать перетаскивание с помощью клавиатуры, нажмите Alt + Ввод. Пос…" at bounding box center [270, 164] width 540 height 184
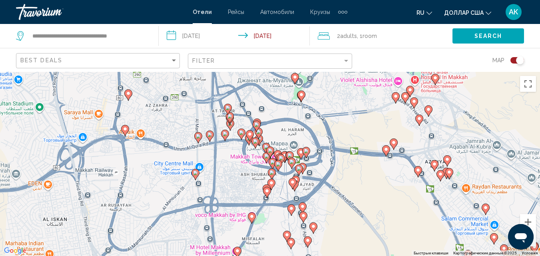
click at [211, 136] on image "Основное содержание" at bounding box center [209, 134] width 5 height 5
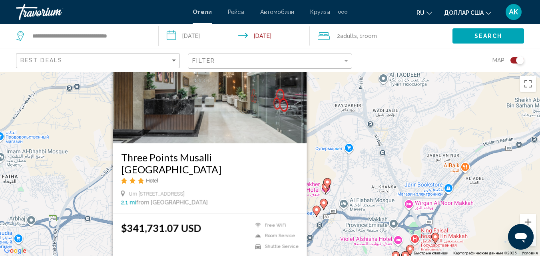
click at [146, 230] on ins "$341,731.07 USD" at bounding box center [161, 228] width 80 height 12
click at [351, 159] on div "Чтобы активировать перетаскивание с помощью клавиатуры, нажмите Alt + Ввод. Пос…" at bounding box center [270, 164] width 540 height 184
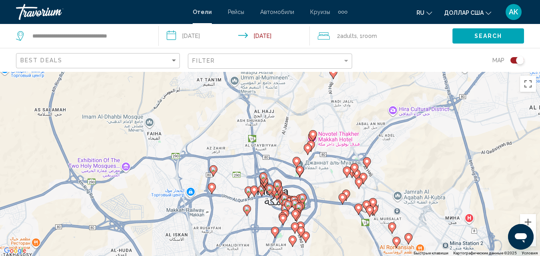
drag, startPoint x: 247, startPoint y: 245, endPoint x: 278, endPoint y: 172, distance: 79.4
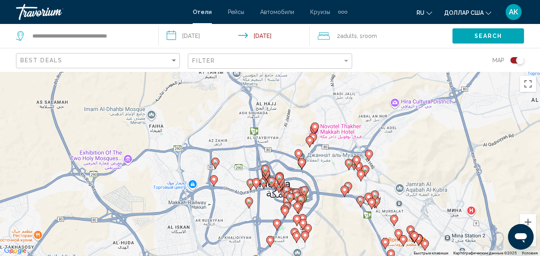
click at [249, 186] on icon "Основное содержание" at bounding box center [249, 184] width 7 height 10
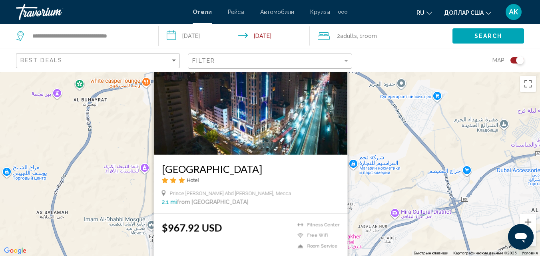
click at [383, 162] on div "Чтобы активировать перетаскивание с помощью клавиатуры, нажмите Alt + Ввод. Пос…" at bounding box center [270, 164] width 540 height 184
click at [386, 189] on div "Чтобы активировать перетаскивание с помощью клавиатуры, нажмите Alt + Ввод. Пос…" at bounding box center [270, 164] width 540 height 184
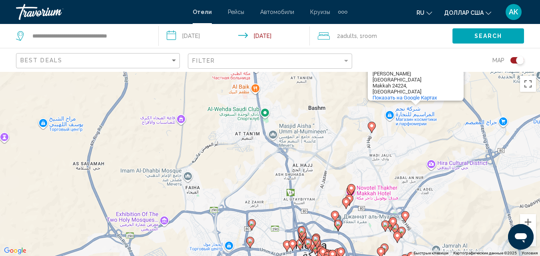
click at [317, 242] on g "Основное содержание" at bounding box center [316, 239] width 8 height 11
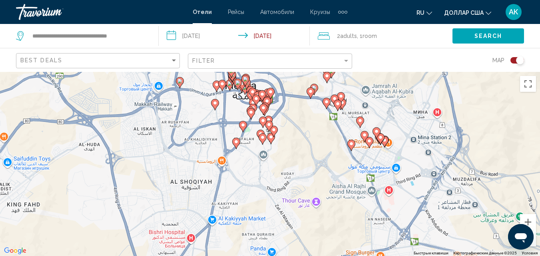
drag, startPoint x: 323, startPoint y: 240, endPoint x: 252, endPoint y: 80, distance: 175.1
click at [252, 80] on div "Чтобы активировать перетаскивание с помощью клавиатуры, нажмите Alt + Ввод. Пос…" at bounding box center [270, 164] width 540 height 184
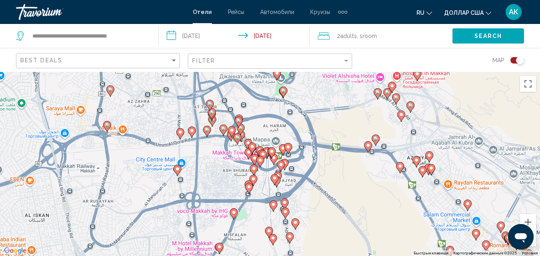
drag, startPoint x: 237, startPoint y: 135, endPoint x: 228, endPoint y: 187, distance: 53.2
click at [228, 187] on div "Чтобы активировать перетаскивание с помощью клавиатуры, нажмите Alt + Ввод. Пос…" at bounding box center [270, 164] width 540 height 184
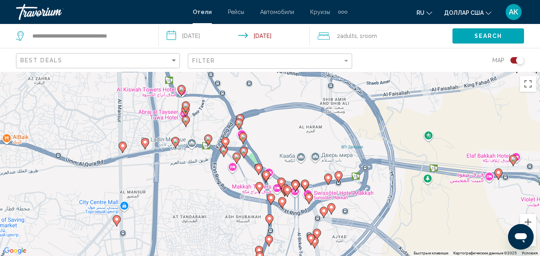
drag, startPoint x: 239, startPoint y: 167, endPoint x: 226, endPoint y: 208, distance: 42.6
click at [226, 208] on div "Чтобы активировать перетаскивание с помощью клавиатуры, нажмите Alt + Ввод. Пос…" at bounding box center [270, 164] width 540 height 184
click at [209, 139] on image "Основное содержание" at bounding box center [208, 138] width 5 height 5
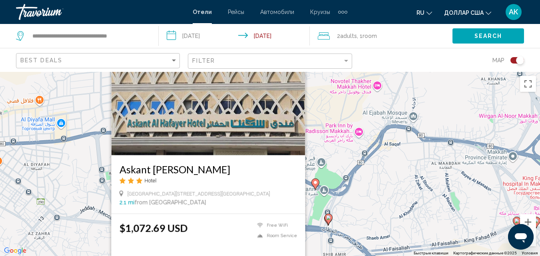
click at [356, 200] on div "Чтобы активировать перетаскивание с помощью клавиатуры, нажмите Alt + Ввод. Пос…" at bounding box center [270, 164] width 540 height 184
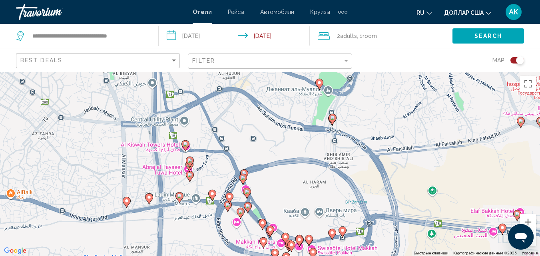
drag, startPoint x: 240, startPoint y: 224, endPoint x: 239, endPoint y: 113, distance: 110.6
click at [240, 115] on div "Чтобы активировать перетаскивание с помощью клавиатуры, нажмите Alt + Ввод. Пос…" at bounding box center [270, 164] width 540 height 184
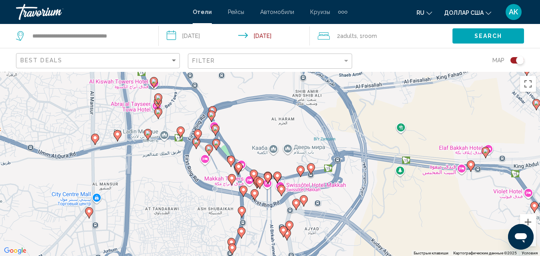
drag, startPoint x: 300, startPoint y: 201, endPoint x: 272, endPoint y: 146, distance: 62.2
click at [272, 146] on div "Чтобы активировать перетаскивание с помощью клавиатуры, нажмите Alt + Ввод. Пос…" at bounding box center [270, 164] width 540 height 184
click at [244, 233] on icon "Основное содержание" at bounding box center [240, 232] width 7 height 10
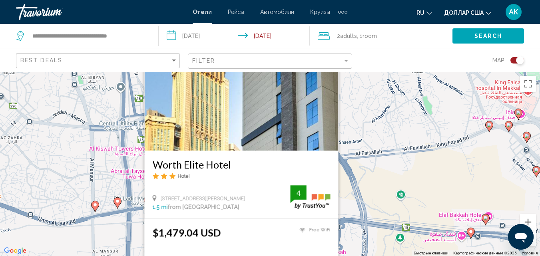
click at [377, 195] on div "Чтобы активировать перетаскивание с помощью клавиатуры, нажмите Alt + Ввод. Пос…" at bounding box center [270, 164] width 540 height 184
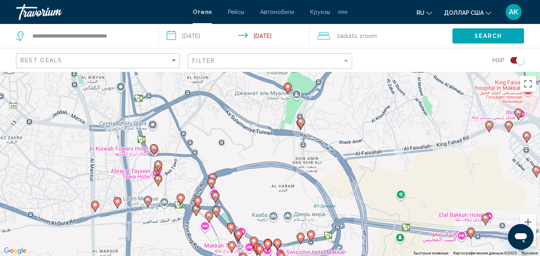
click at [212, 215] on icon "Основное содержание" at bounding box center [208, 217] width 7 height 10
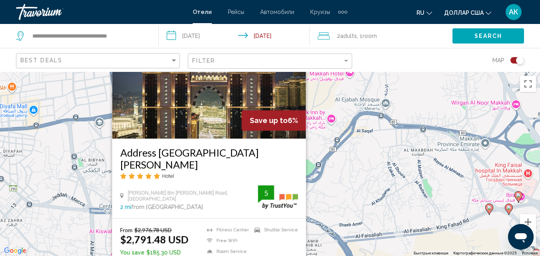
click at [407, 216] on div "Чтобы активировать перетаскивание с помощью клавиатуры, нажмите Alt + Ввод. Пос…" at bounding box center [270, 164] width 540 height 184
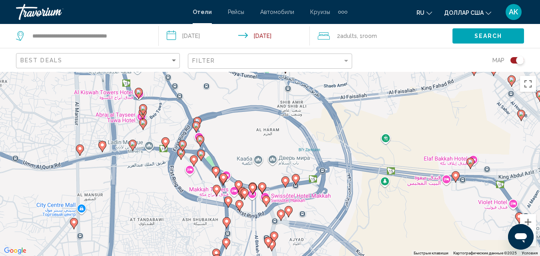
drag, startPoint x: 246, startPoint y: 226, endPoint x: 232, endPoint y: 85, distance: 141.7
click at [232, 85] on div "Чтобы активировать перетаскивание с помощью клавиатуры, нажмите Alt + Ввод. Пос…" at bounding box center [270, 164] width 540 height 184
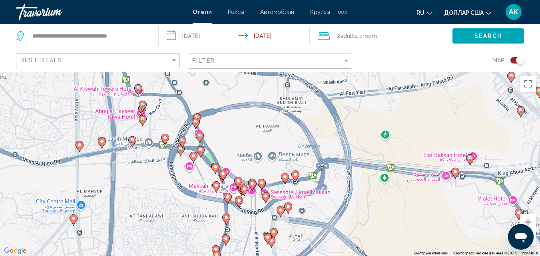
click at [221, 173] on image "Основное содержание" at bounding box center [222, 173] width 5 height 5
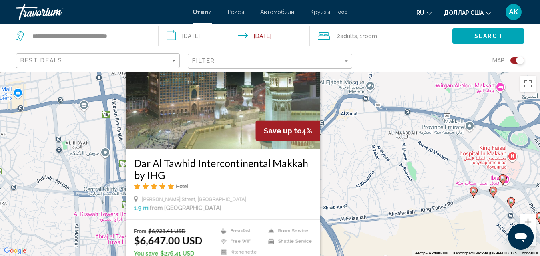
click at [341, 192] on div "Чтобы активировать перетаскивание с помощью клавиатуры, нажмите Alt + Ввод. Пос…" at bounding box center [270, 164] width 540 height 184
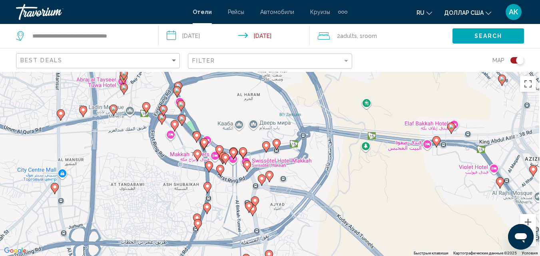
drag, startPoint x: 270, startPoint y: 174, endPoint x: 248, endPoint y: 52, distance: 124.1
click at [248, 72] on div "**********" at bounding box center [270, 200] width 540 height 256
click at [83, 119] on div "Чтобы активировать перетаскивание с помощью клавиатуры, нажмите Alt + Ввод. Пос…" at bounding box center [270, 164] width 540 height 184
click at [82, 110] on image "Основное содержание" at bounding box center [83, 109] width 5 height 5
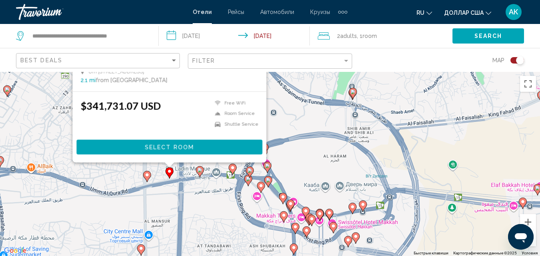
drag, startPoint x: 295, startPoint y: 220, endPoint x: 343, endPoint y: 97, distance: 131.8
click at [343, 97] on div "Чтобы активировать перетаскивание с помощью клавиатуры, нажмите Alt + Ввод. Пос…" at bounding box center [270, 164] width 540 height 184
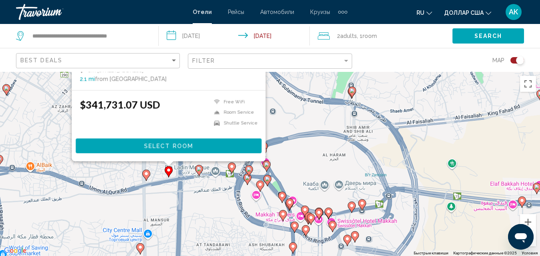
click at [232, 167] on image "Основное содержание" at bounding box center [231, 166] width 5 height 5
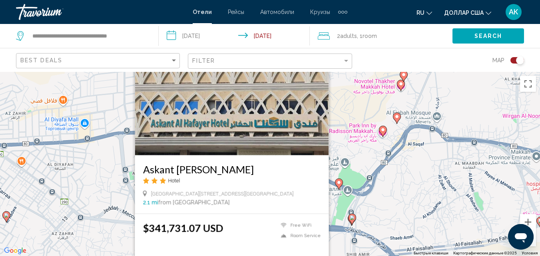
click at [415, 234] on div "Чтобы активировать перетаскивание с помощью клавиатуры, нажмите Alt + Ввод. Пос…" at bounding box center [270, 164] width 540 height 184
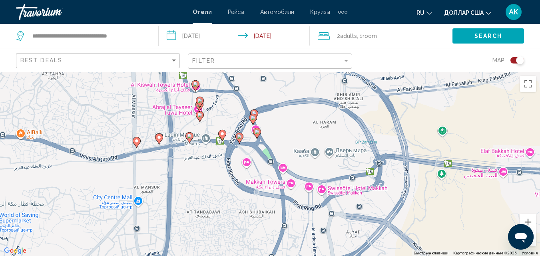
drag, startPoint x: 416, startPoint y: 224, endPoint x: 407, endPoint y: 64, distance: 160.8
click at [407, 72] on div "**********" at bounding box center [270, 200] width 540 height 256
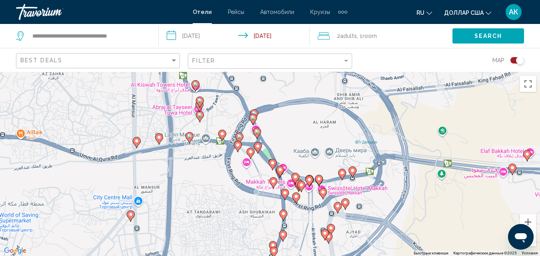
click at [201, 116] on image "Основное содержание" at bounding box center [199, 115] width 5 height 5
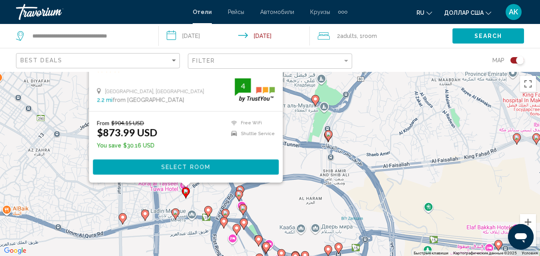
drag, startPoint x: 383, startPoint y: 193, endPoint x: 367, endPoint y: 67, distance: 126.9
click at [367, 72] on div "**********" at bounding box center [270, 200] width 540 height 256
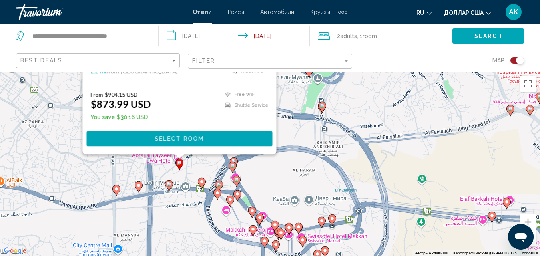
click at [233, 167] on image "Основное содержание" at bounding box center [232, 165] width 5 height 5
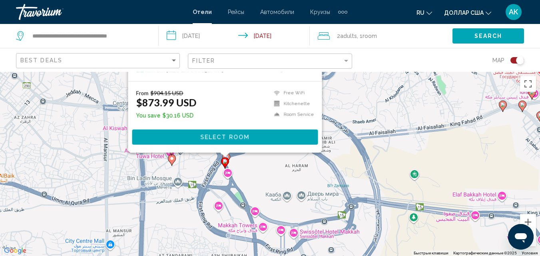
drag, startPoint x: 388, startPoint y: 202, endPoint x: 380, endPoint y: 62, distance: 140.4
click at [380, 72] on div "**********" at bounding box center [270, 200] width 540 height 256
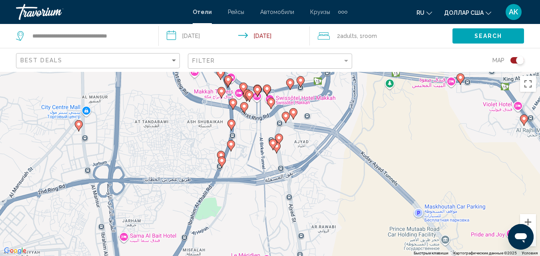
drag, startPoint x: 406, startPoint y: 209, endPoint x: 381, endPoint y: 76, distance: 135.6
click at [381, 76] on div "Чтобы активировать перетаскивание с помощью клавиатуры, нажмите Alt + Ввод. Пос…" at bounding box center [270, 164] width 540 height 184
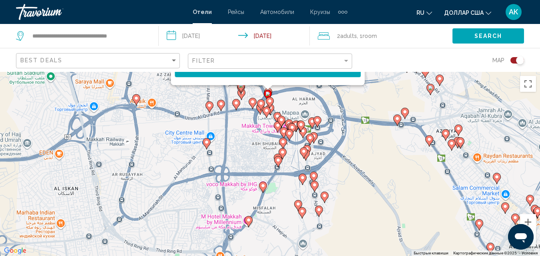
drag, startPoint x: 363, startPoint y: 159, endPoint x: 348, endPoint y: 168, distance: 17.5
click at [348, 168] on div "Чтобы активировать перетаскивание с помощью клавиатуры, нажмите Alt + Ввод. Пос…" at bounding box center [270, 164] width 540 height 184
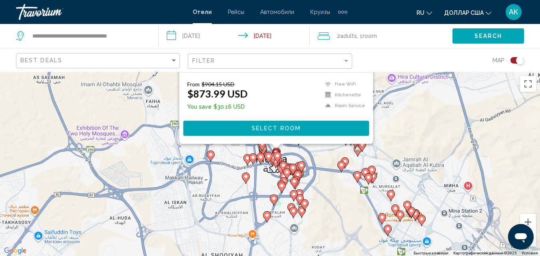
drag, startPoint x: 359, startPoint y: 171, endPoint x: 323, endPoint y: 196, distance: 43.6
click at [323, 196] on div "Чтобы активировать перетаскивание с помощью клавиатуры, нажмите Alt + Ввод. Пос…" at bounding box center [270, 164] width 540 height 184
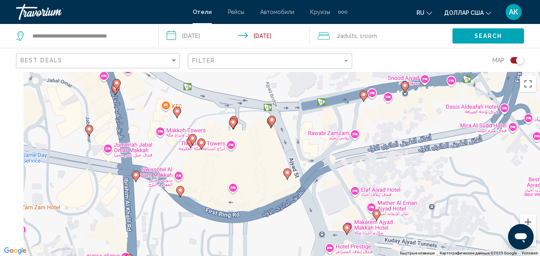
drag, startPoint x: 129, startPoint y: 147, endPoint x: 204, endPoint y: 172, distance: 78.4
click at [204, 172] on div "Чтобы активировать перетаскивание с помощью клавиатуры, нажмите Alt + Ввод. Пос…" at bounding box center [270, 164] width 540 height 184
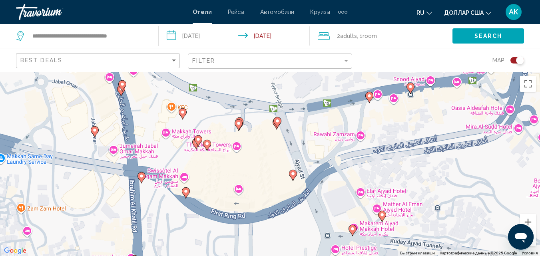
click at [200, 137] on icon "Основное содержание" at bounding box center [197, 140] width 7 height 10
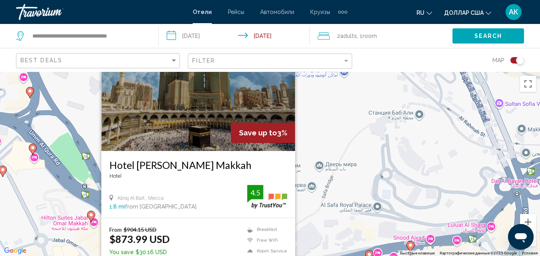
click at [328, 214] on div "Чтобы активировать перетаскивание с помощью клавиатуры, нажмите Alt + Ввод. Пос…" at bounding box center [270, 164] width 540 height 184
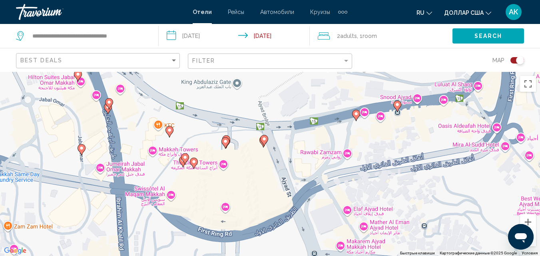
drag, startPoint x: 313, startPoint y: 224, endPoint x: 298, endPoint y: 65, distance: 160.1
click at [298, 72] on div "**********" at bounding box center [270, 200] width 540 height 256
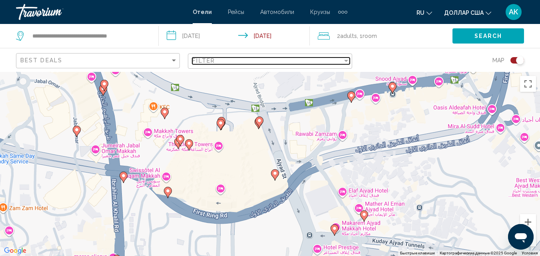
click at [345, 60] on div "Filter" at bounding box center [346, 61] width 4 height 2
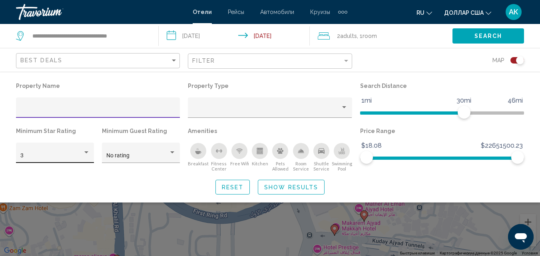
click at [88, 152] on div "Hotel Filters" at bounding box center [86, 152] width 4 height 2
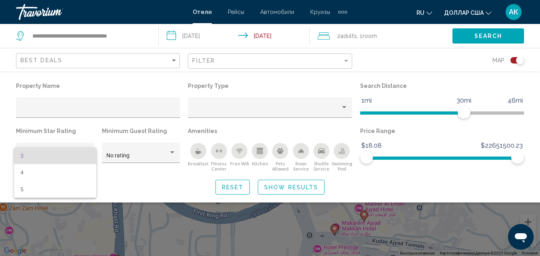
click at [24, 157] on span "3" at bounding box center [54, 155] width 69 height 17
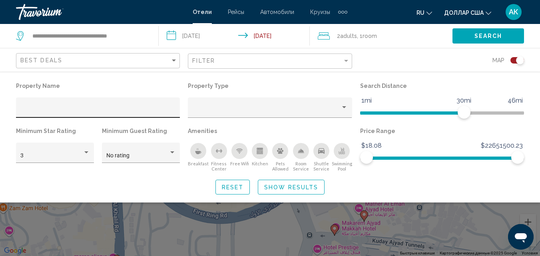
click at [106, 115] on div "Hotel Filters" at bounding box center [97, 110] width 155 height 16
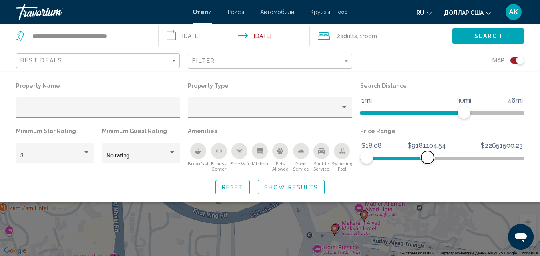
drag, startPoint x: 517, startPoint y: 157, endPoint x: 427, endPoint y: 166, distance: 90.3
click at [427, 166] on div "Price Range $18.08 $22651500.23 $18.08 $9181104.54" at bounding box center [442, 148] width 172 height 46
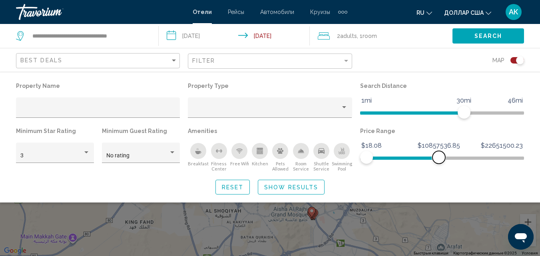
drag, startPoint x: 433, startPoint y: 156, endPoint x: 438, endPoint y: 156, distance: 5.6
click at [438, 156] on span "Hotel Filters" at bounding box center [438, 157] width 13 height 13
click at [434, 220] on div "Search widget" at bounding box center [270, 188] width 540 height 136
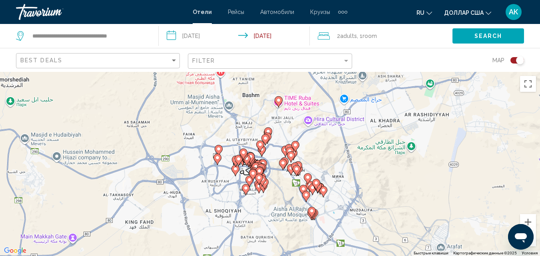
click at [484, 34] on span "Search" at bounding box center [488, 36] width 28 height 6
click at [345, 60] on div "Filter" at bounding box center [346, 61] width 4 height 2
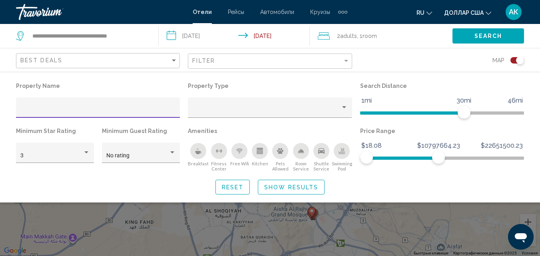
click at [300, 191] on button "Show Results" at bounding box center [291, 187] width 67 height 15
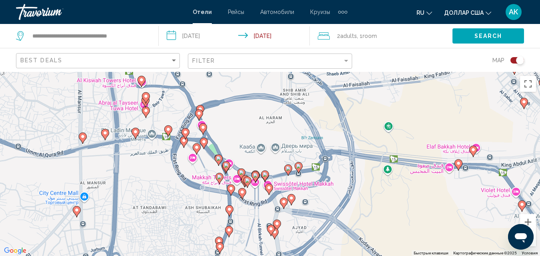
click at [257, 179] on g "Основное содержание" at bounding box center [255, 176] width 8 height 11
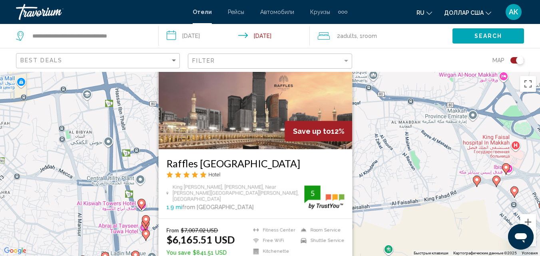
click at [347, 197] on div "Raffles [GEOGRAPHIC_DATA] Hotel [GEOGRAPHIC_DATA][PERSON_NAME], [PERSON_NAME], …" at bounding box center [255, 183] width 194 height 69
click at [395, 190] on div "Чтобы активировать перетаскивание с помощью клавиатуры, нажмите Alt + Ввод. Пос…" at bounding box center [270, 164] width 540 height 184
click at [399, 189] on div "Чтобы активировать перетаскивание с помощью клавиатуры, нажмите Alt + Ввод. Пос…" at bounding box center [270, 164] width 540 height 184
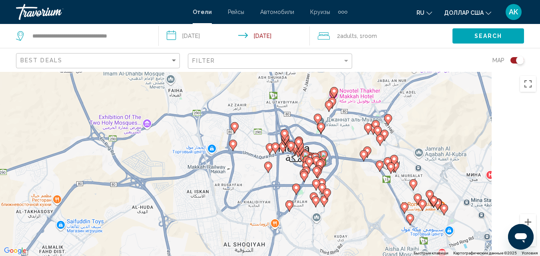
drag, startPoint x: 353, startPoint y: 209, endPoint x: 270, endPoint y: 130, distance: 113.8
click at [270, 111] on div "Основное содержание" at bounding box center [490, 111] width 540 height 0
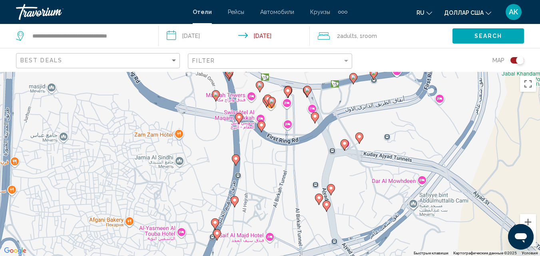
click at [314, 118] on image "Основное содержание" at bounding box center [314, 116] width 5 height 5
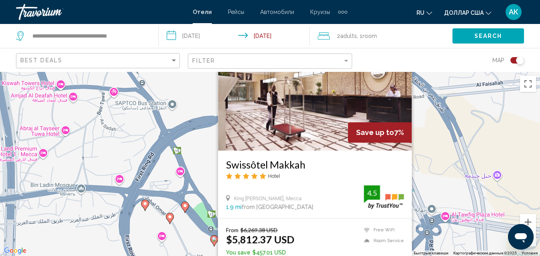
click at [431, 171] on div "Чтобы активировать перетаскивание с помощью клавиатуры, нажмите Alt + Ввод. Пос…" at bounding box center [270, 164] width 540 height 184
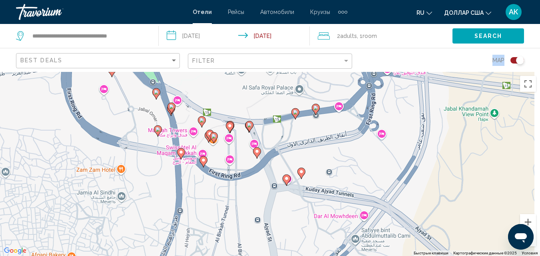
drag, startPoint x: 425, startPoint y: 182, endPoint x: 292, endPoint y: 69, distance: 174.2
click at [292, 72] on div "**********" at bounding box center [270, 200] width 540 height 256
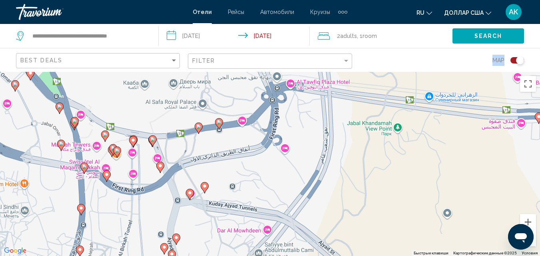
click at [287, 148] on div "Чтобы активировать перетаскивание с помощью клавиатуры, нажмите Alt + Ввод. Пос…" at bounding box center [270, 164] width 540 height 184
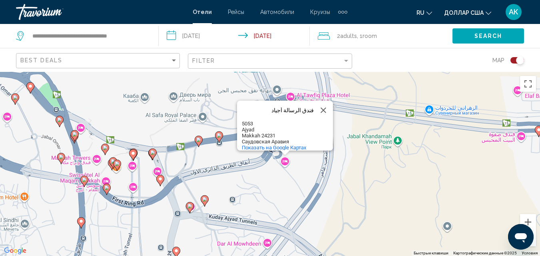
click at [292, 175] on div "Чтобы активировать перетаскивание с помощью клавиатуры, нажмите Alt + Ввод. Пос…" at bounding box center [270, 164] width 540 height 184
click at [284, 163] on div "Чтобы активировать перетаскивание с помощью клавиатуры, нажмите Alt + Ввод. Пос…" at bounding box center [270, 164] width 540 height 184
click at [160, 178] on image "Основное содержание" at bounding box center [160, 179] width 5 height 5
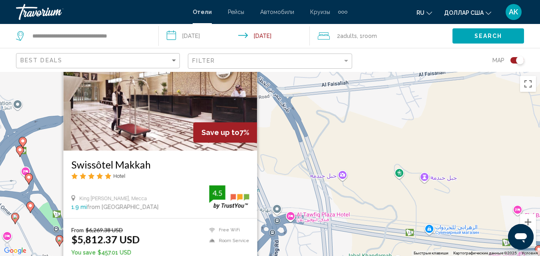
click at [325, 160] on div "Чтобы активировать перетаскивание с помощью клавиатуры, нажмите Alt + Ввод. Пос…" at bounding box center [270, 164] width 540 height 184
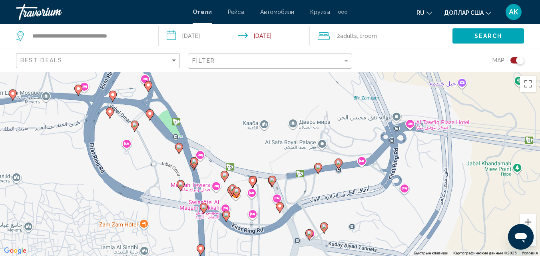
drag, startPoint x: 250, startPoint y: 202, endPoint x: 371, endPoint y: 109, distance: 152.3
click at [371, 109] on div "Чтобы активировать перетаскивание с помощью клавиатуры, нажмите Alt + Ввод. Пос…" at bounding box center [270, 164] width 540 height 184
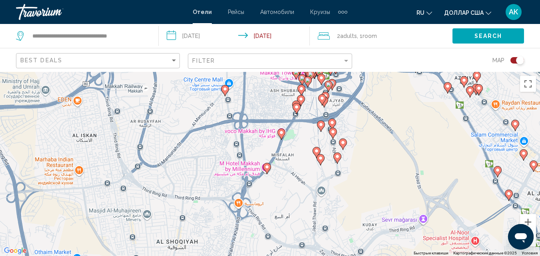
drag, startPoint x: 416, startPoint y: 196, endPoint x: 402, endPoint y: 89, distance: 107.5
click at [402, 89] on div "Чтобы активировать перетаскивание с помощью клавиатуры, нажмите Alt + Ввод. Пос…" at bounding box center [270, 164] width 540 height 184
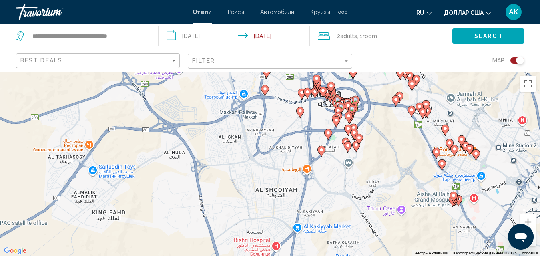
click at [323, 149] on image "Основное содержание" at bounding box center [321, 149] width 5 height 5
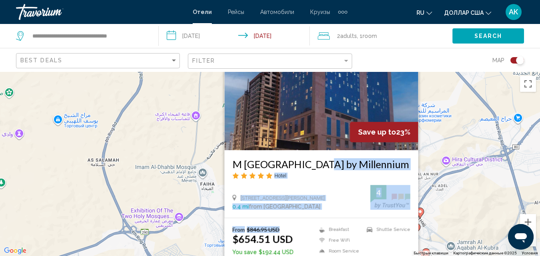
drag, startPoint x: 302, startPoint y: 228, endPoint x: 315, endPoint y: 161, distance: 69.2
click at [315, 161] on div "Save up to 23% M [GEOGRAPHIC_DATA] by Millennium Hotel [STREET_ADDRESS][PERSON_…" at bounding box center [321, 155] width 194 height 267
click at [301, 111] on img "Основное содержание" at bounding box center [321, 86] width 194 height 128
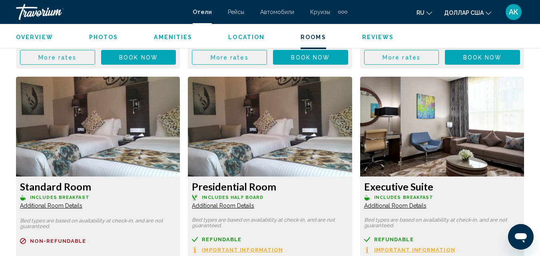
scroll to position [1963, 0]
